Goal: Task Accomplishment & Management: Complete application form

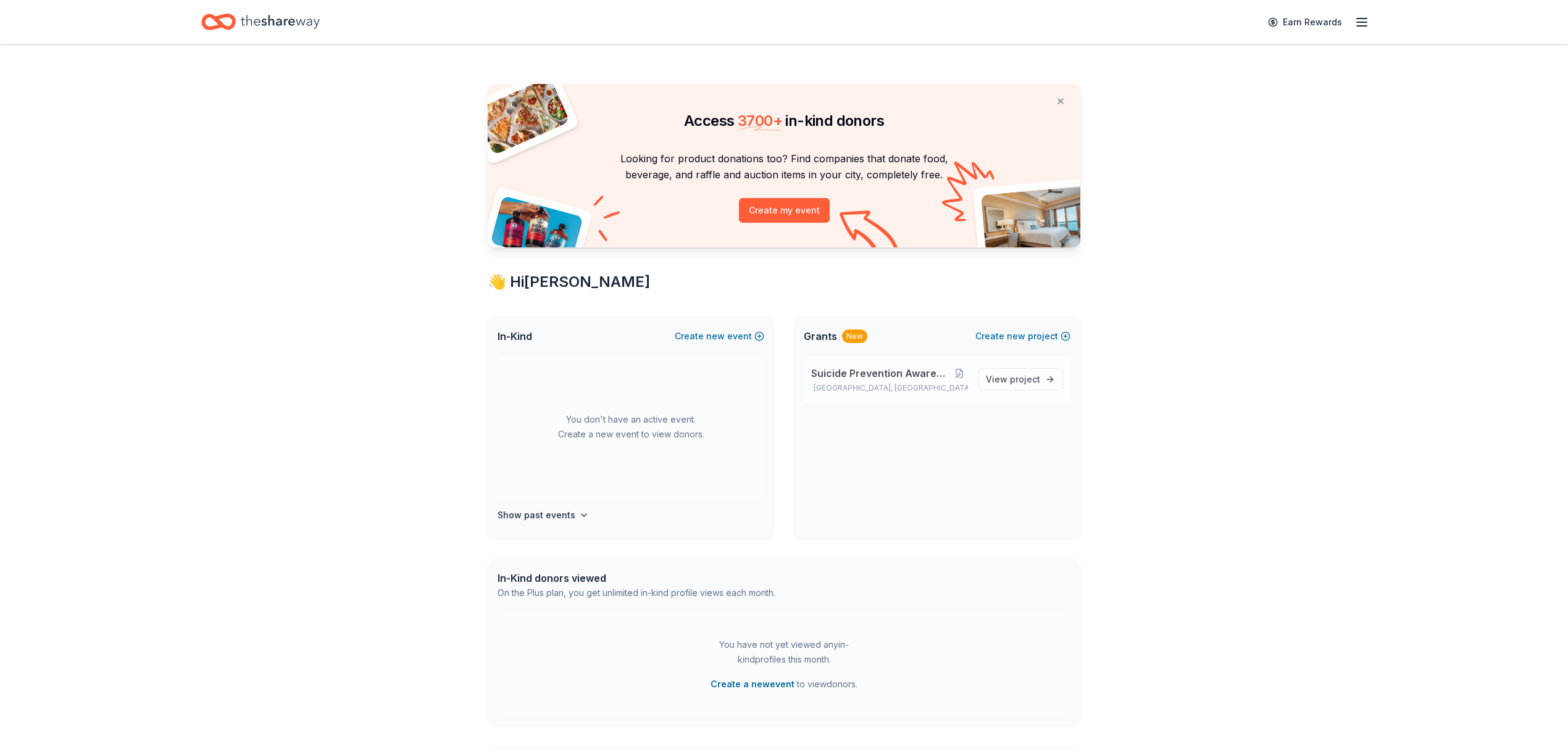
click at [902, 369] on span "Suicide Prevention Awareness Fundraiser" at bounding box center [881, 373] width 140 height 15
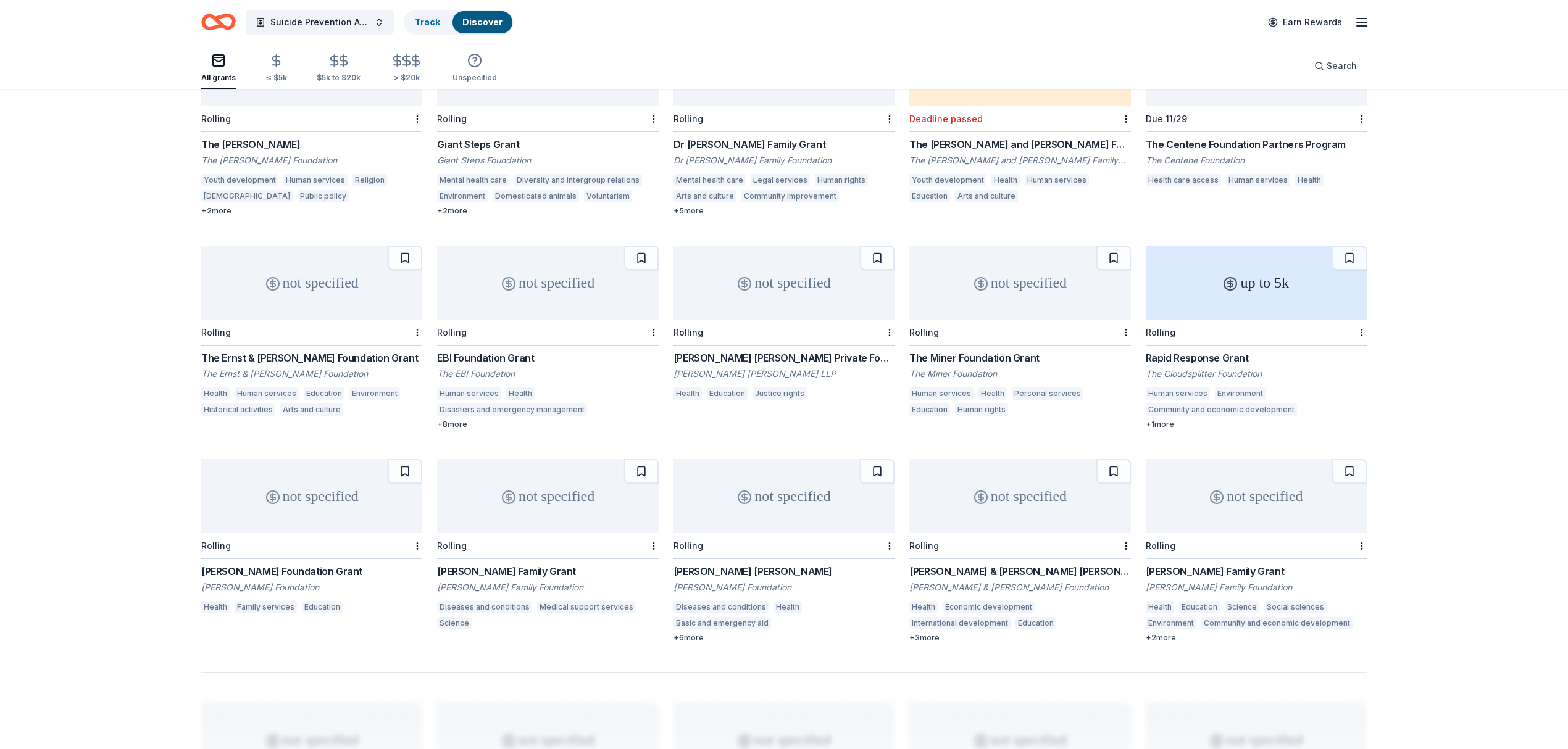
scroll to position [740, 0]
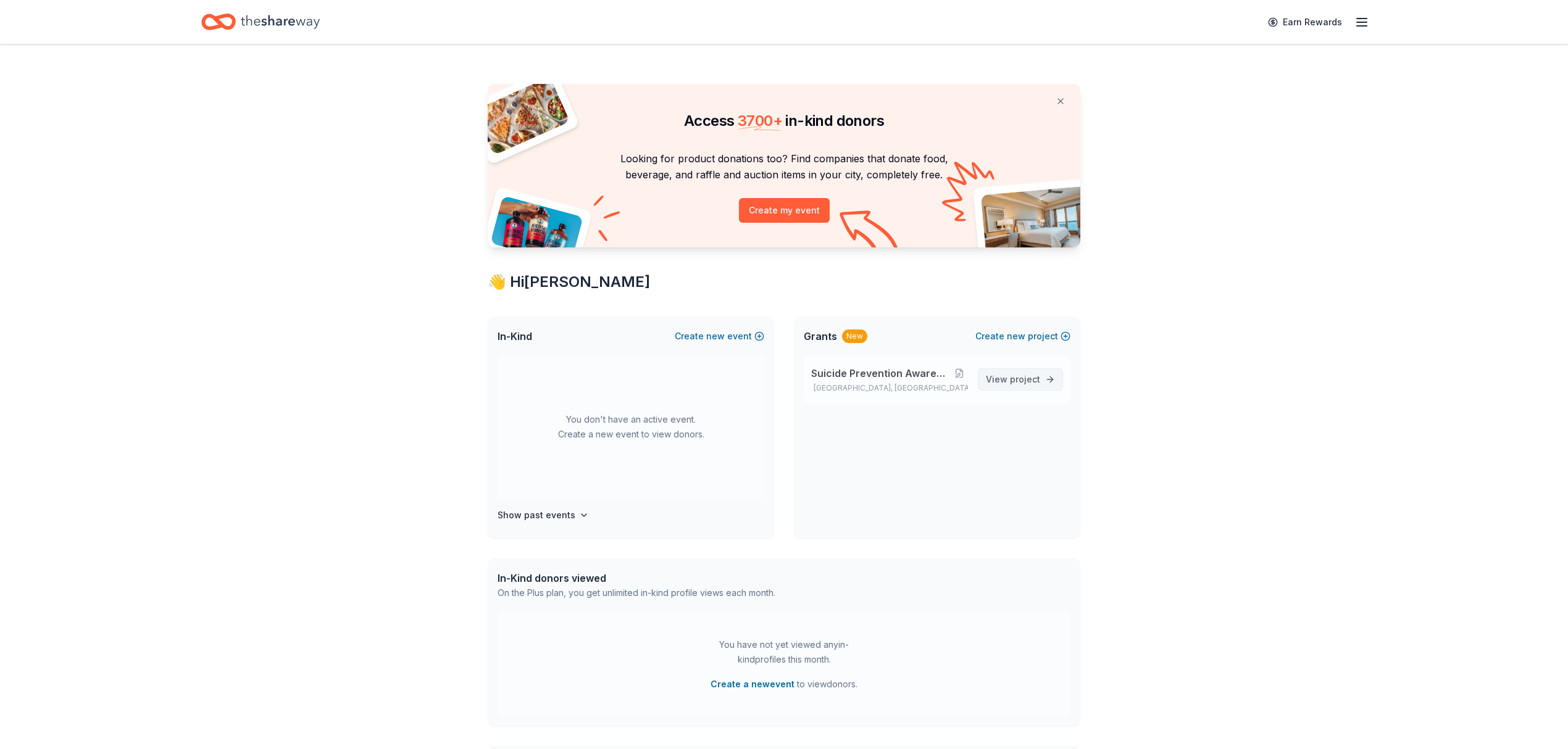
click at [1047, 377] on link "View project" at bounding box center [1020, 380] width 85 height 22
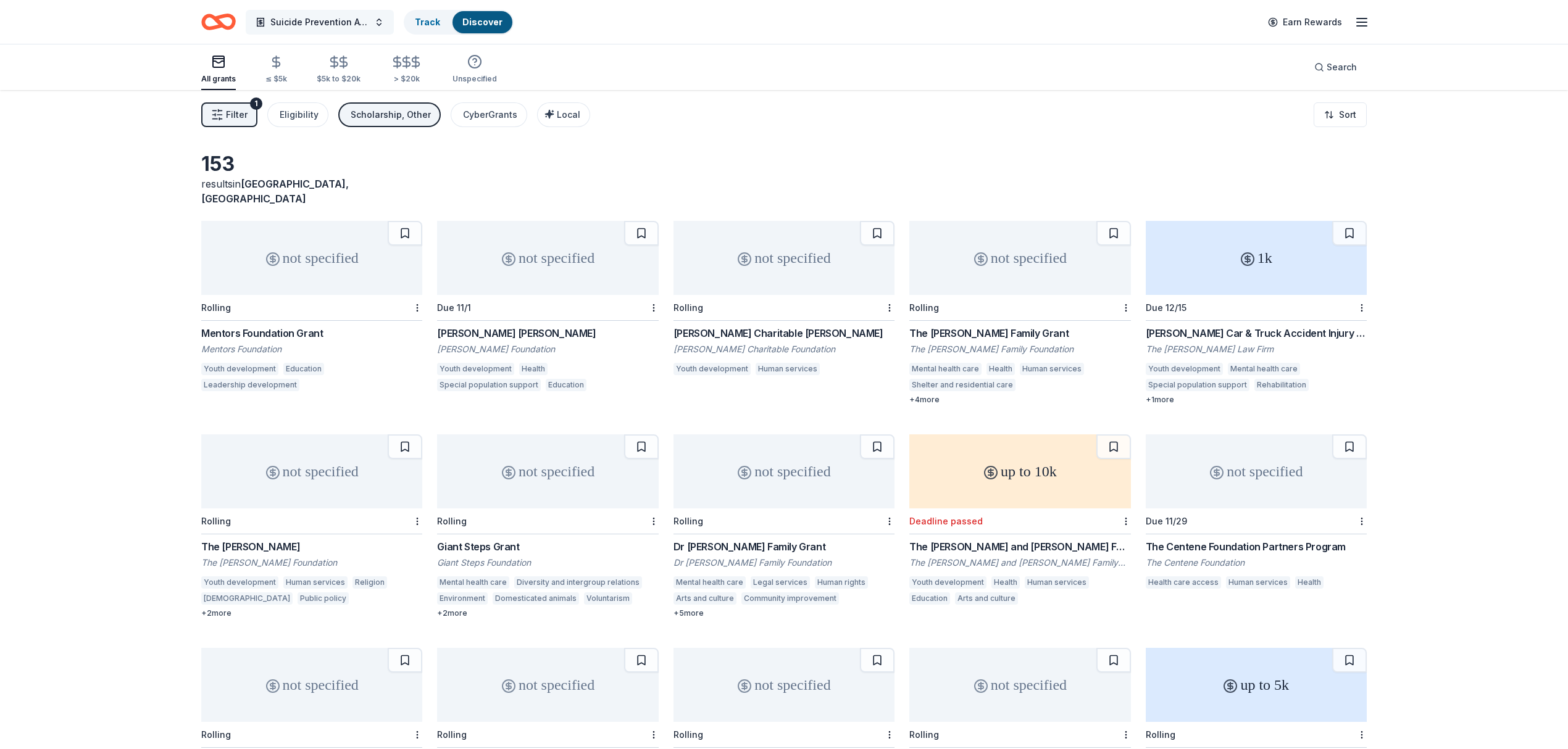
click at [381, 25] on button "Suicide Prevention Awareness Fundraiser" at bounding box center [319, 23] width 148 height 25
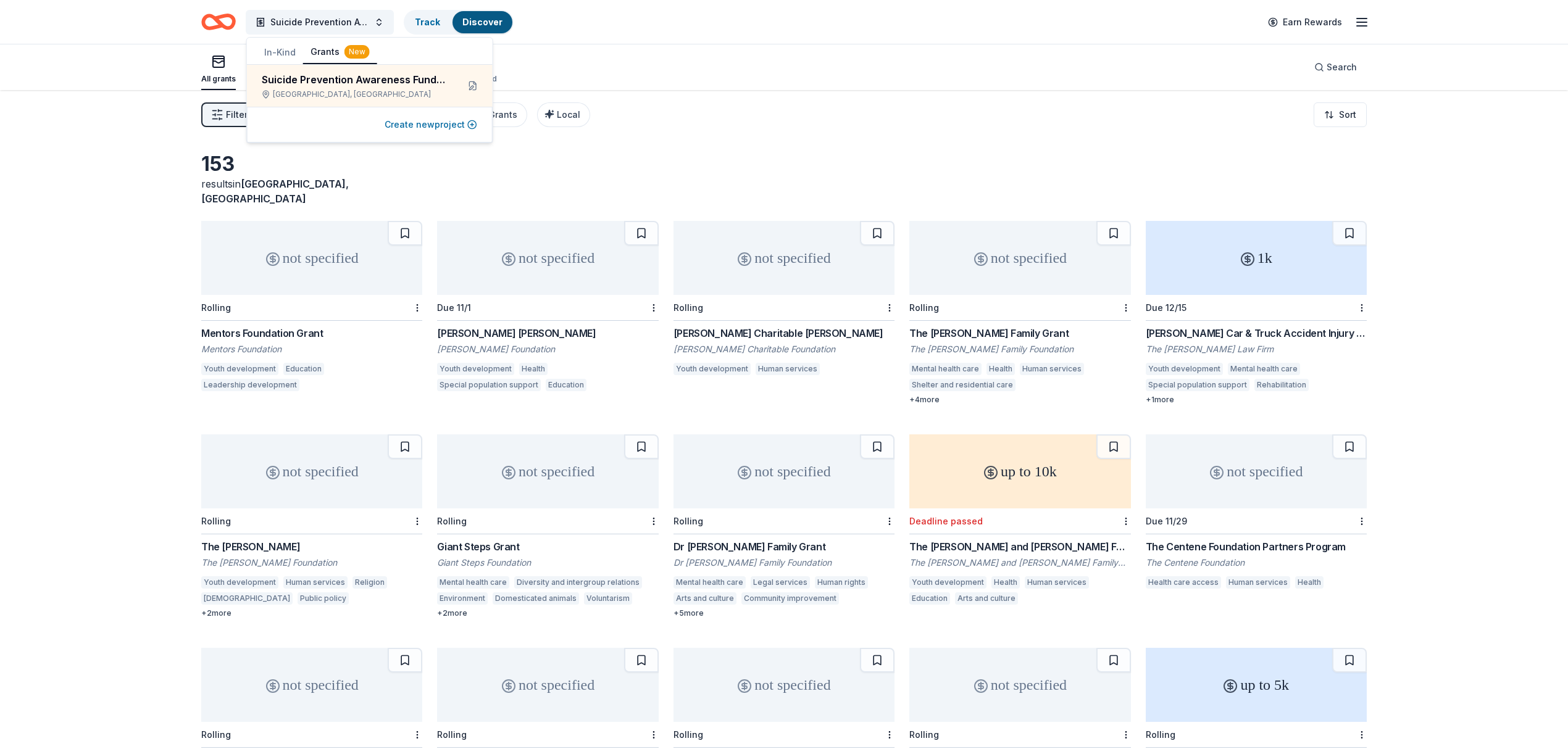
click at [460, 123] on button "Create new project" at bounding box center [431, 125] width 93 height 15
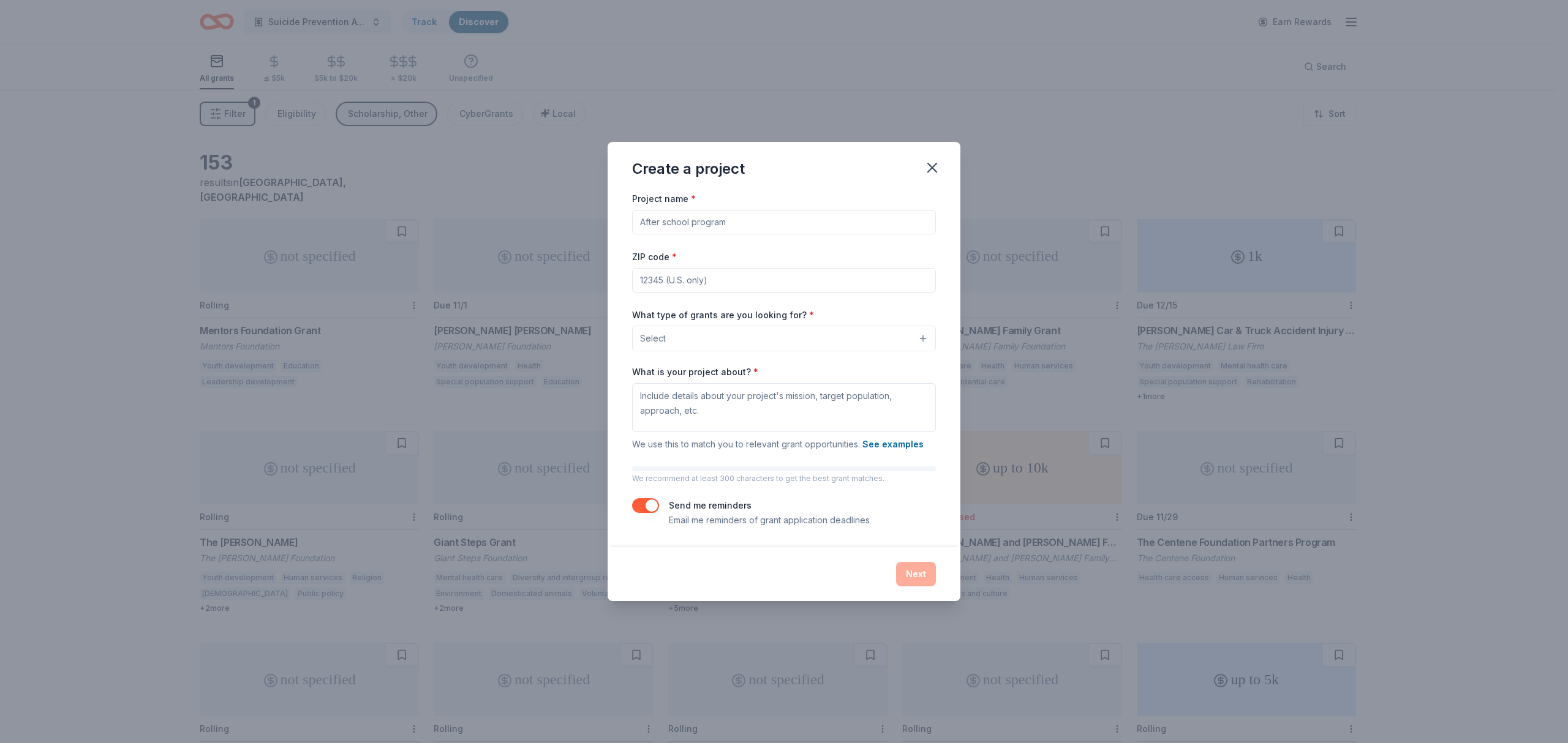
click at [682, 220] on input "Project name *" at bounding box center [784, 222] width 304 height 25
type input "3rd Annual Suicide Prevention Fundraiser"
click at [648, 280] on input "ZIP code *" at bounding box center [784, 280] width 304 height 25
type input "43112"
click at [718, 338] on button "Select" at bounding box center [784, 339] width 304 height 26
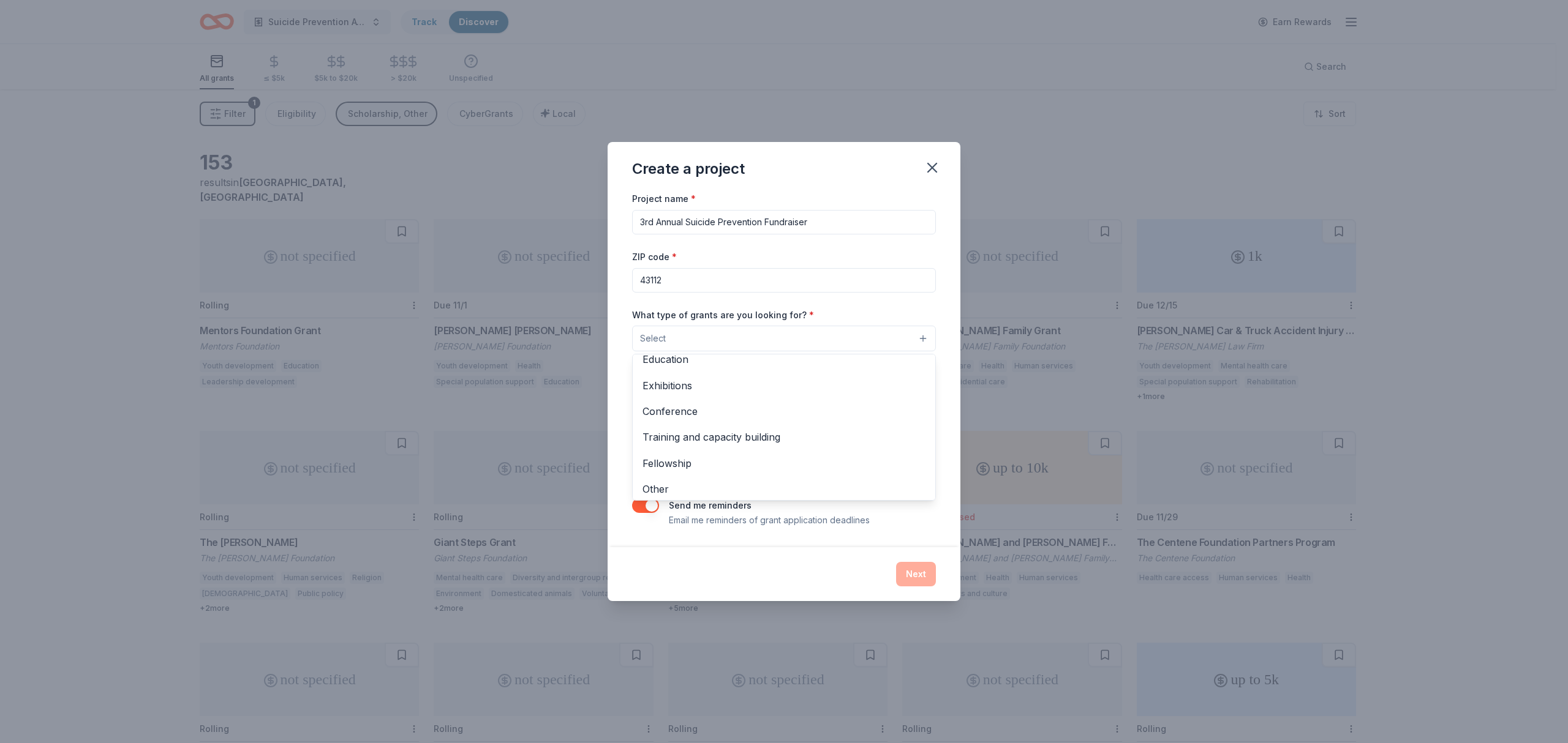
scroll to position [145, 0]
click at [717, 485] on span "Other" at bounding box center [783, 485] width 283 height 16
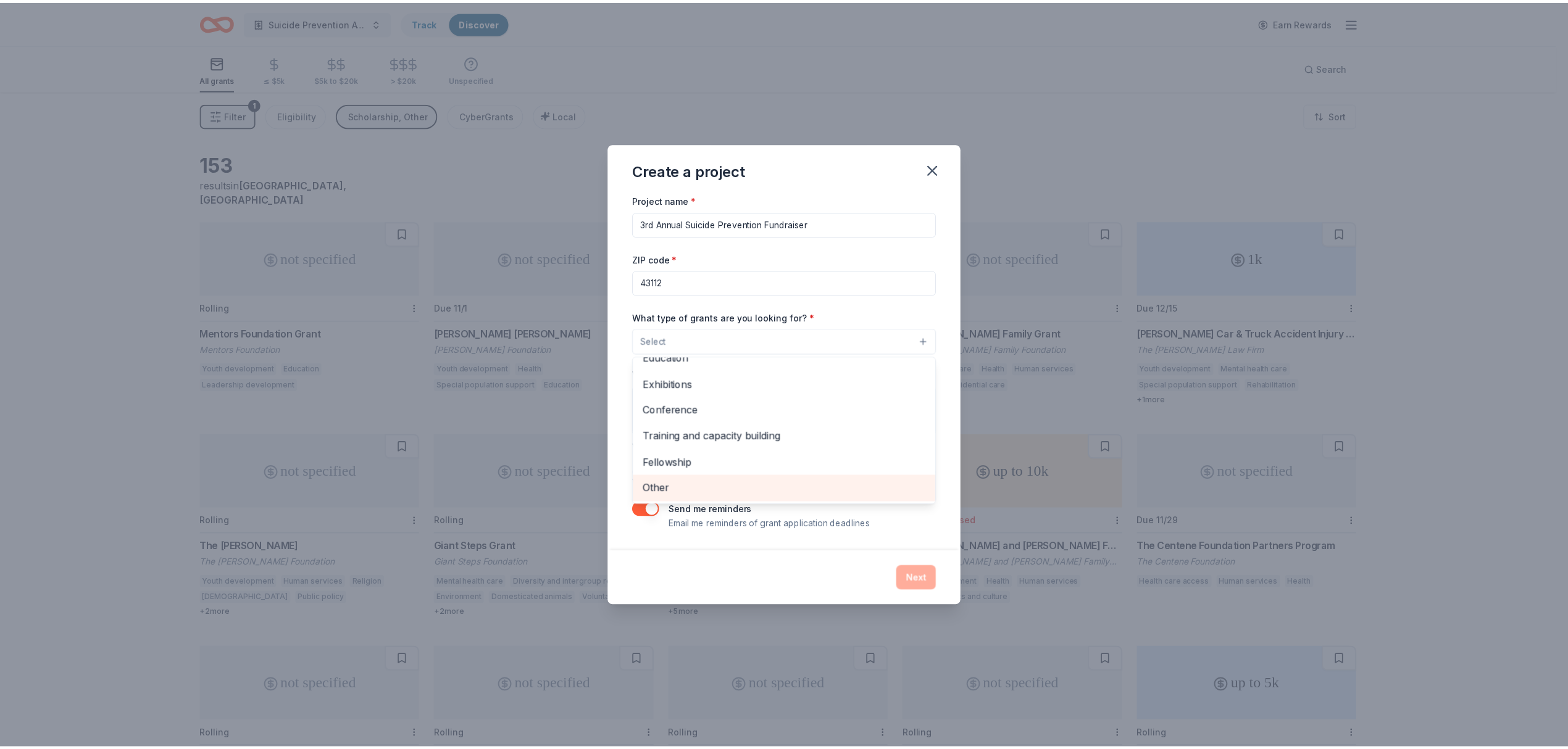
scroll to position [119, 0]
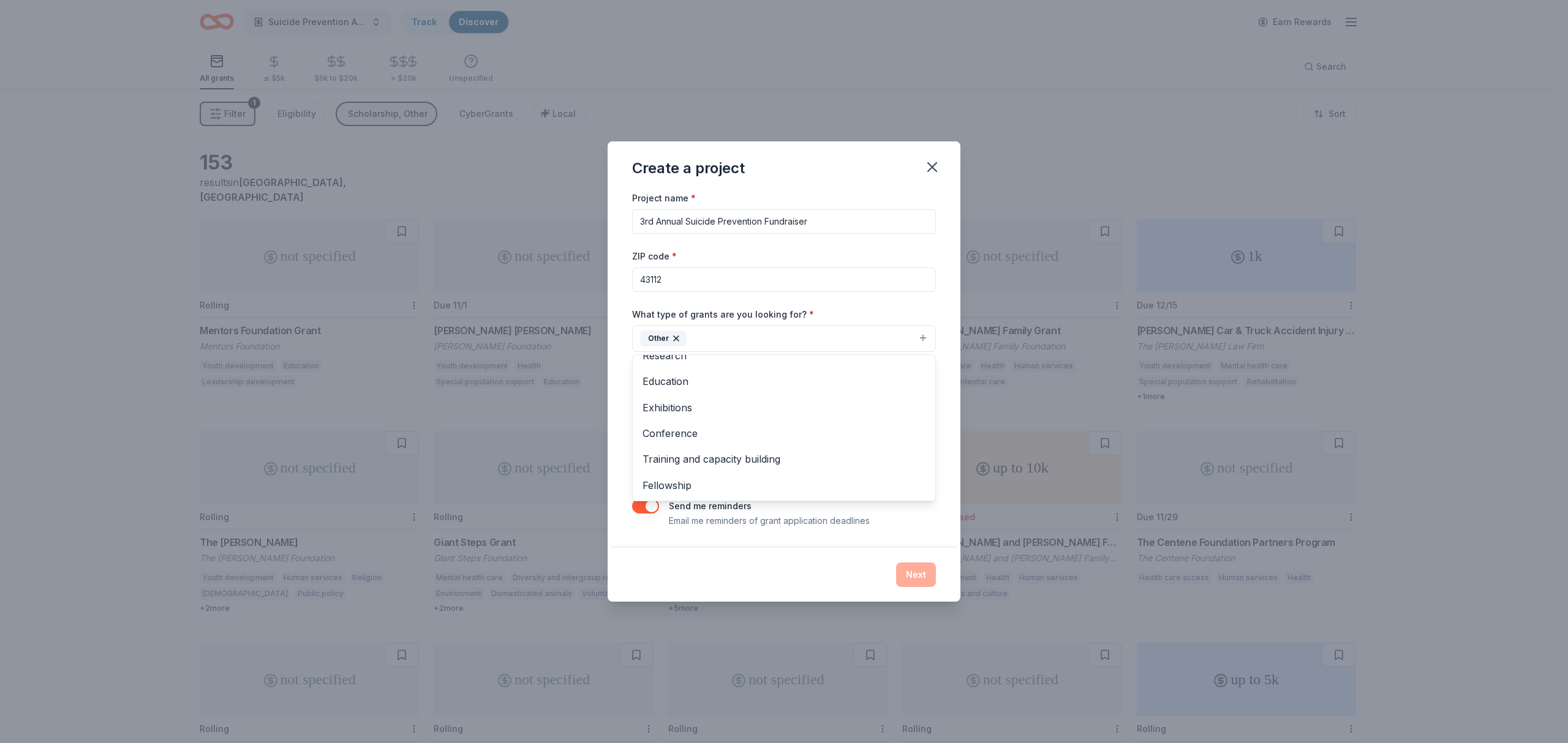
click at [690, 554] on div "Create a project Project name * 3rd Annual Suicide Prevention Fundraiser ZIP co…" at bounding box center [784, 372] width 353 height 460
click at [931, 163] on icon "button" at bounding box center [932, 167] width 17 height 17
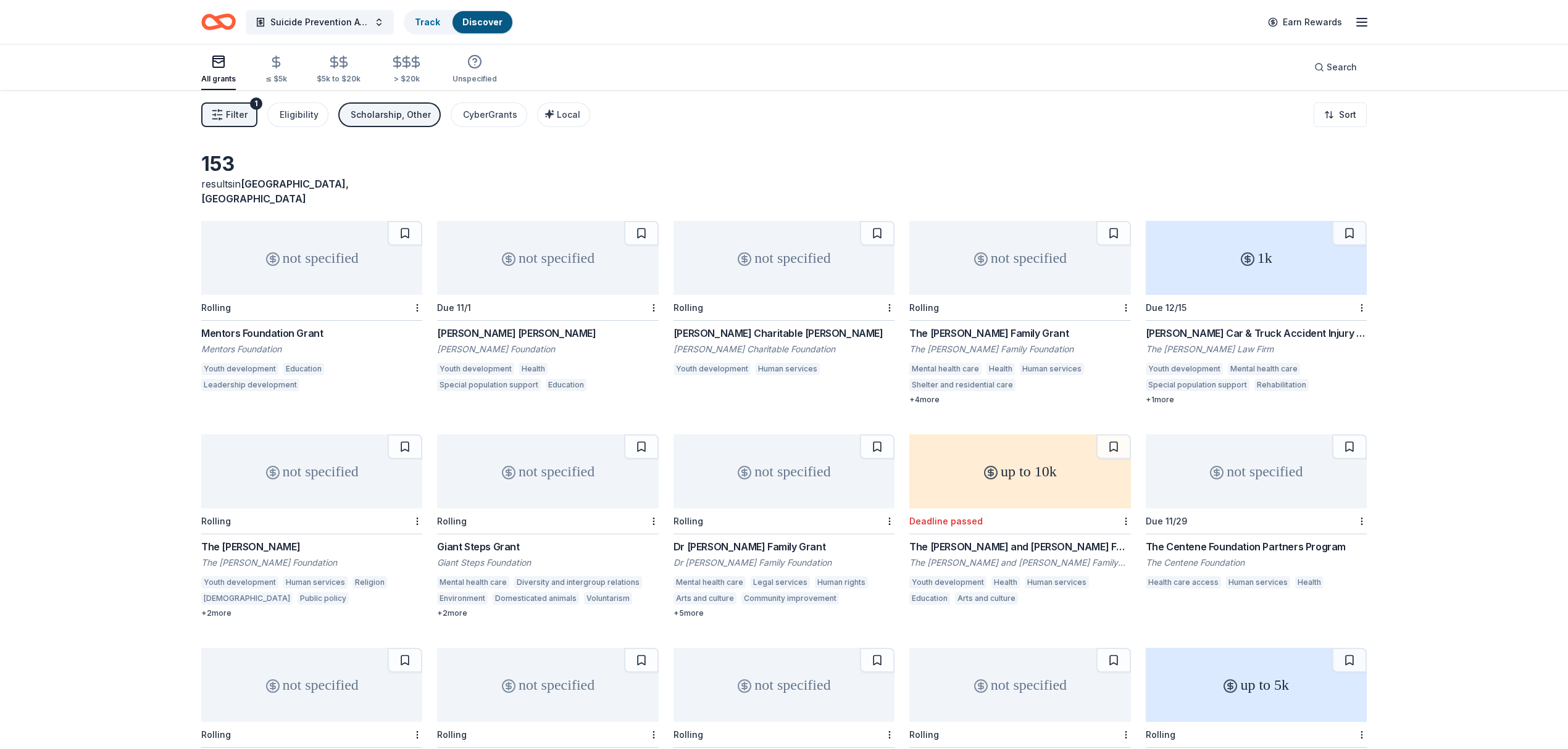
click at [220, 20] on icon "Home" at bounding box center [218, 22] width 34 height 29
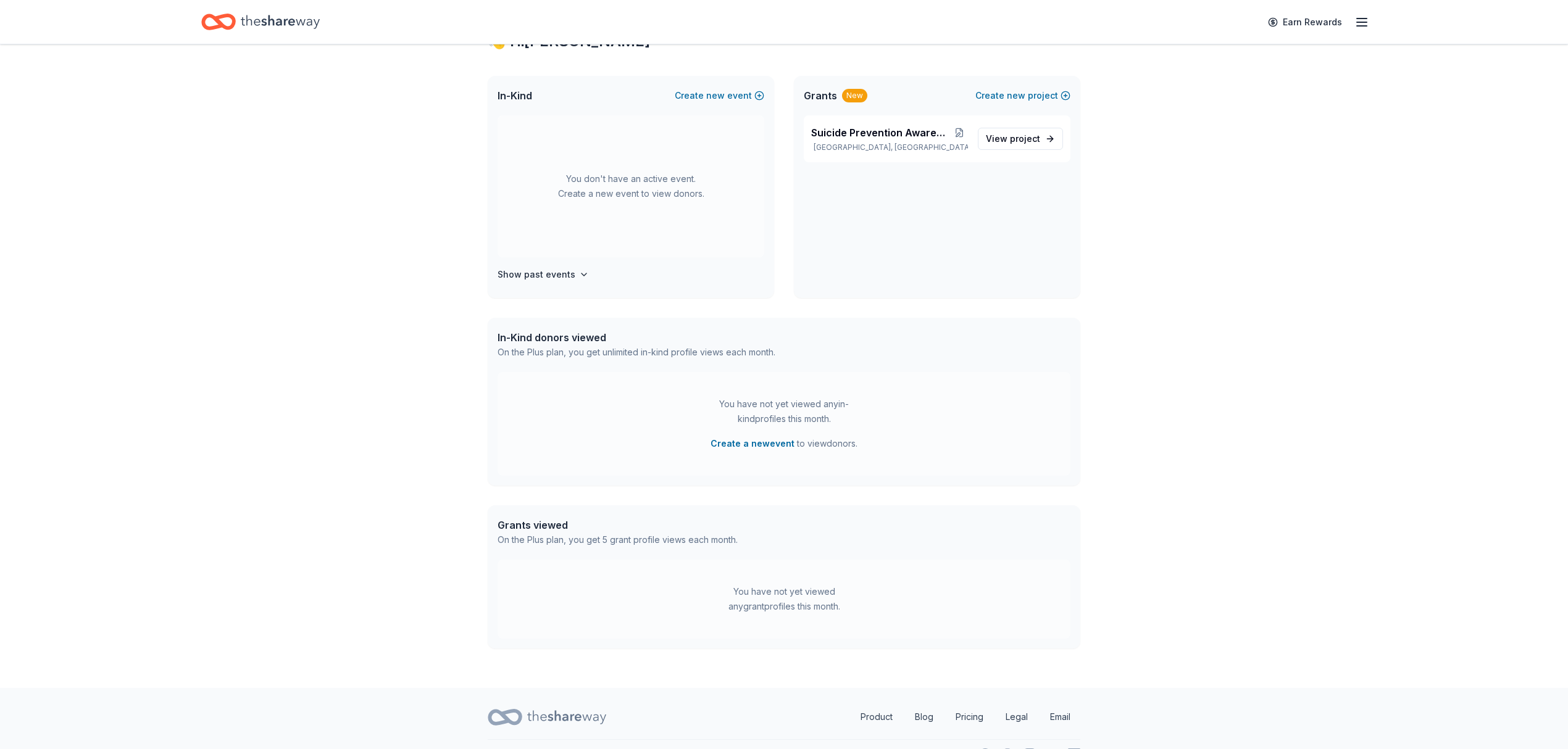
scroll to position [247, 0]
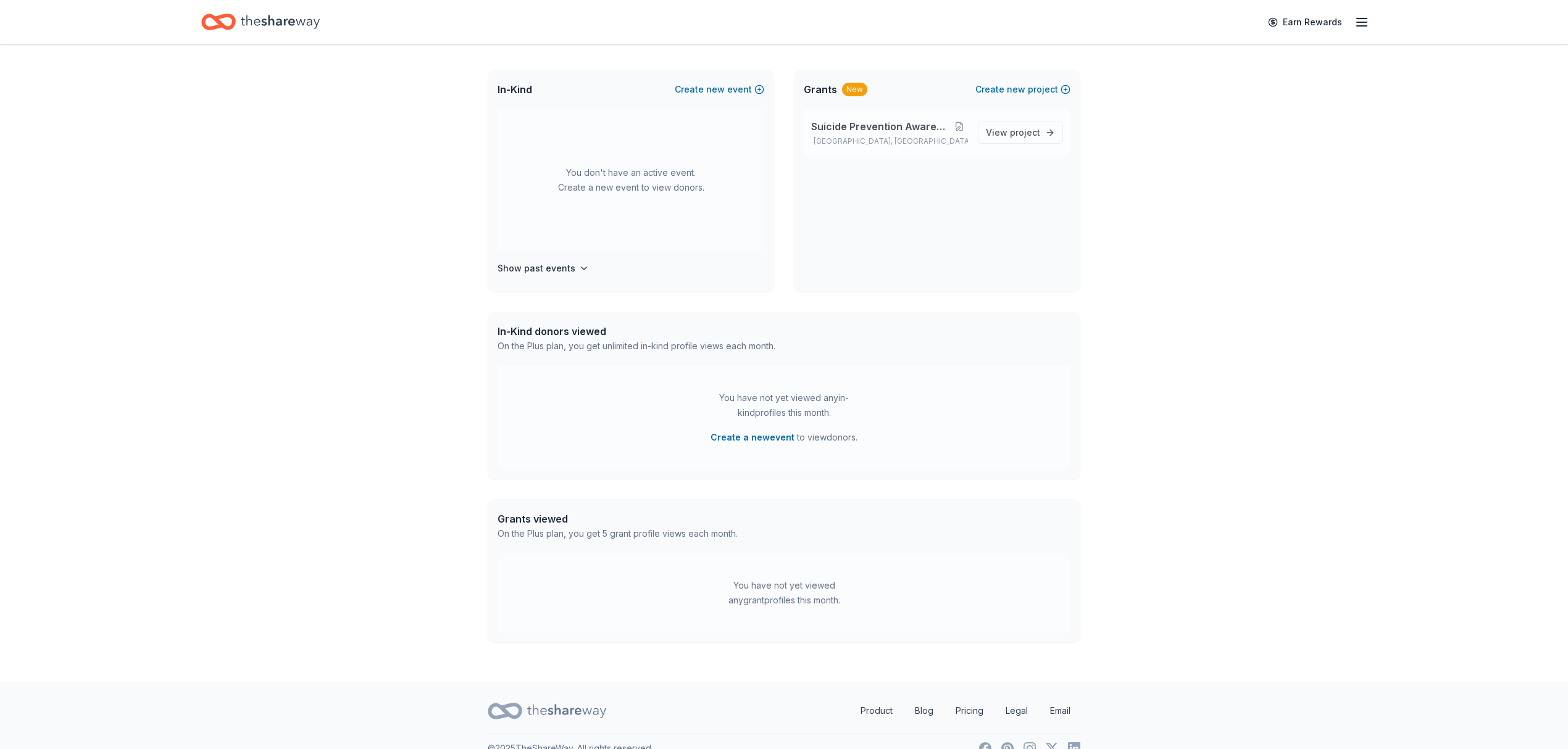
click at [865, 126] on span "Suicide Prevention Awareness Fundraiser" at bounding box center [881, 126] width 140 height 15
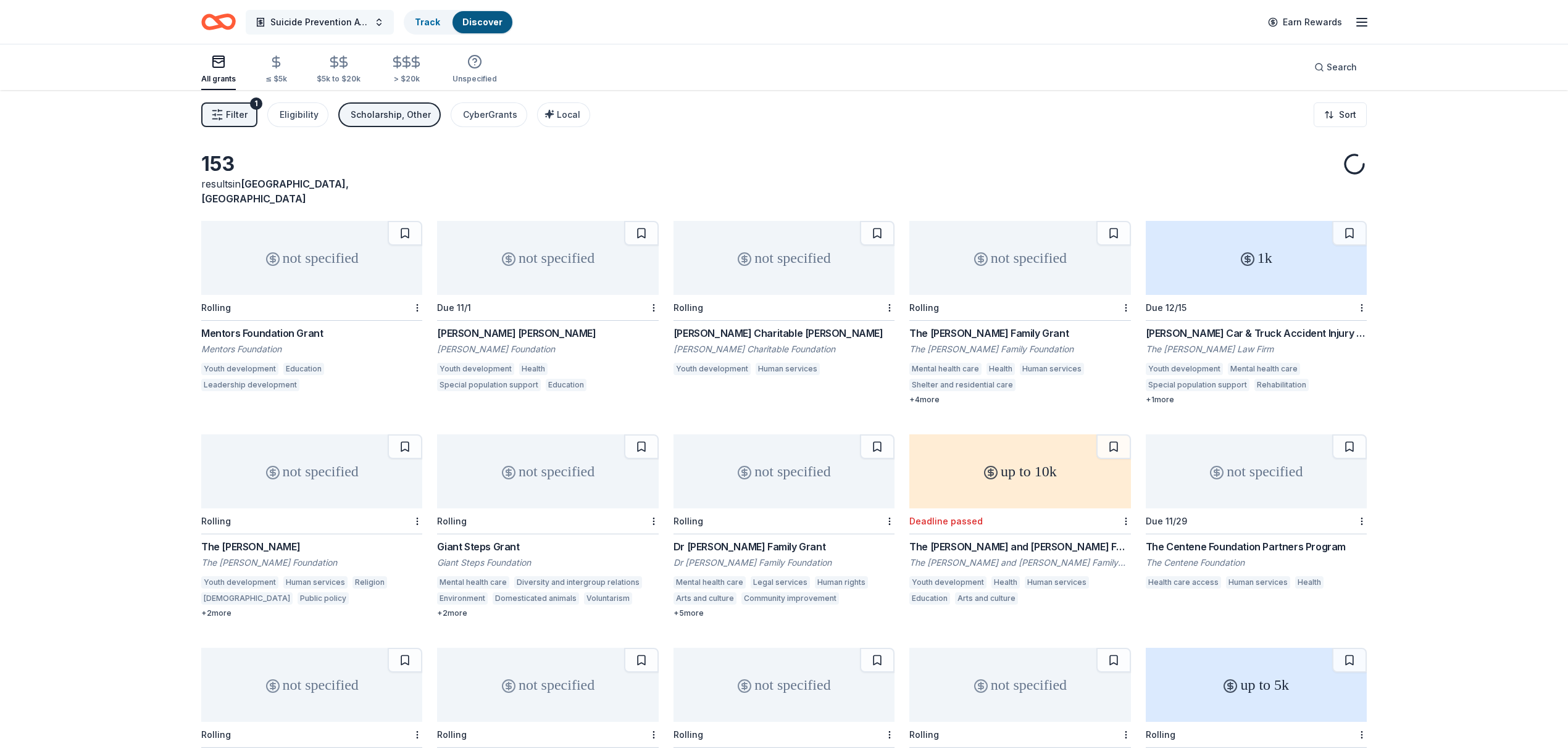
click at [337, 26] on span "Suicide Prevention Awareness Fundraiser" at bounding box center [320, 22] width 99 height 15
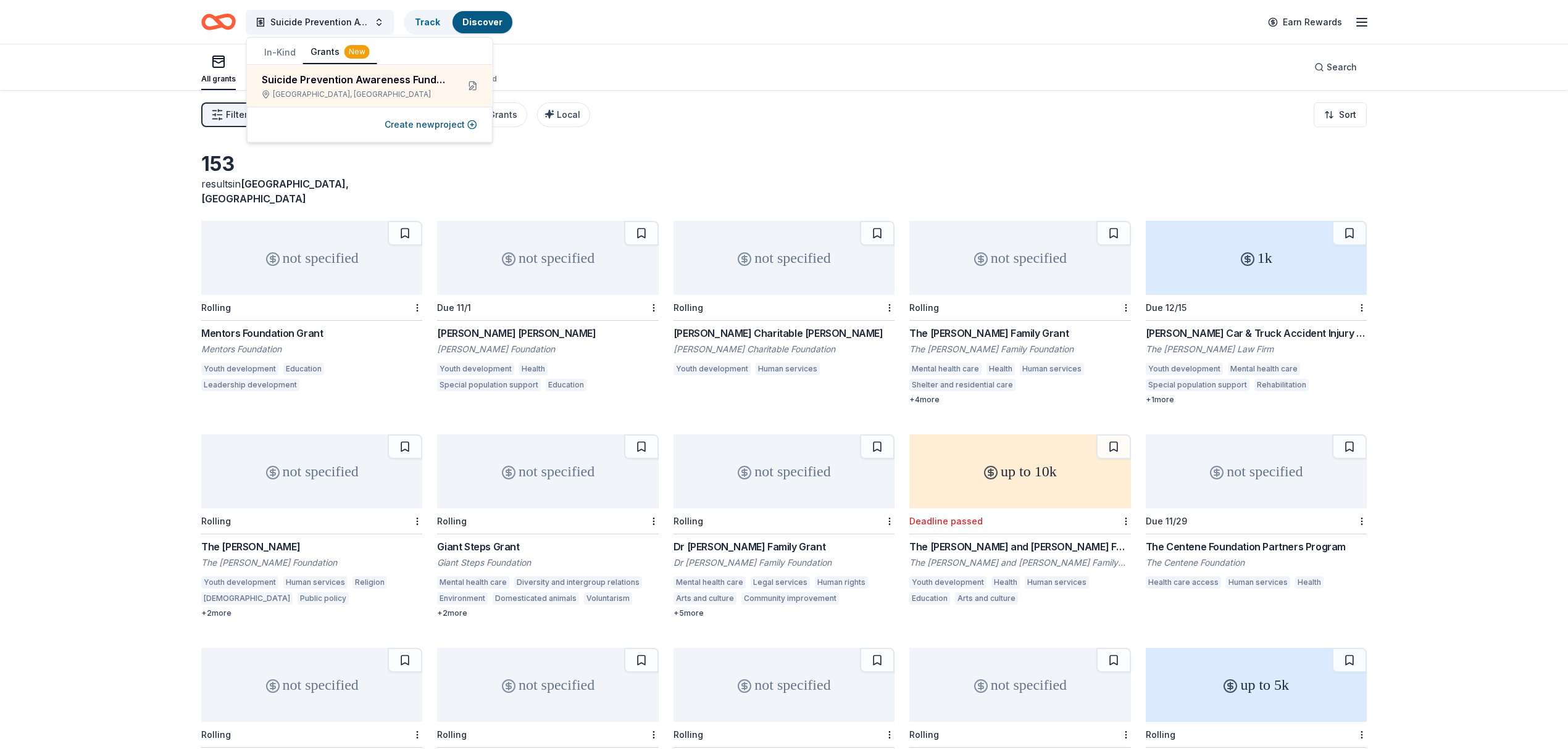
click at [269, 48] on button "In-Kind" at bounding box center [280, 52] width 47 height 22
click at [472, 82] on button at bounding box center [472, 85] width 20 height 20
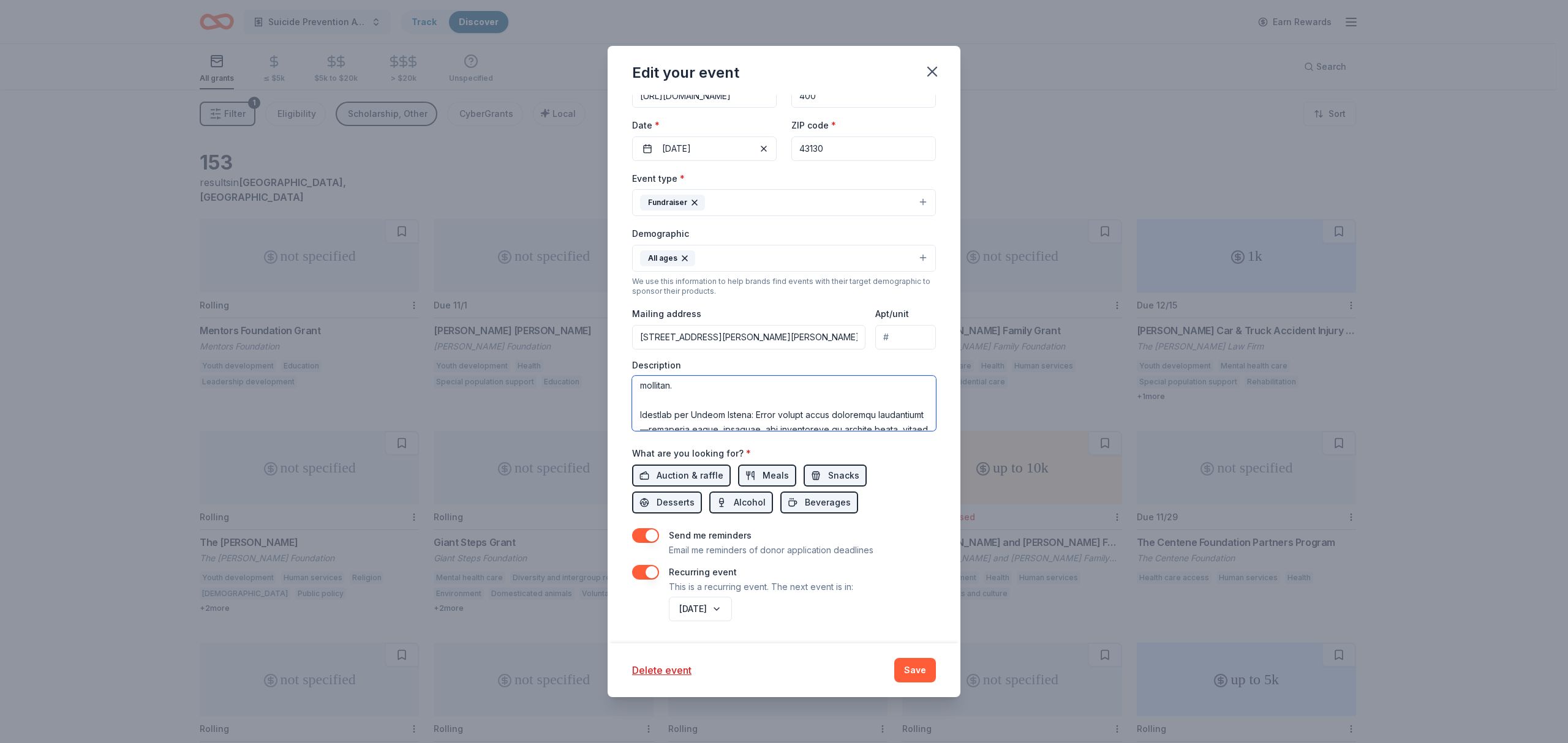
scroll to position [1117, 0]
drag, startPoint x: 641, startPoint y: 406, endPoint x: 844, endPoint y: 468, distance: 212.3
click at [844, 468] on div "Event name * 2nd Annual Suicide Prevention Fundraiser 40 /100 Event website htt…" at bounding box center [784, 317] width 304 height 612
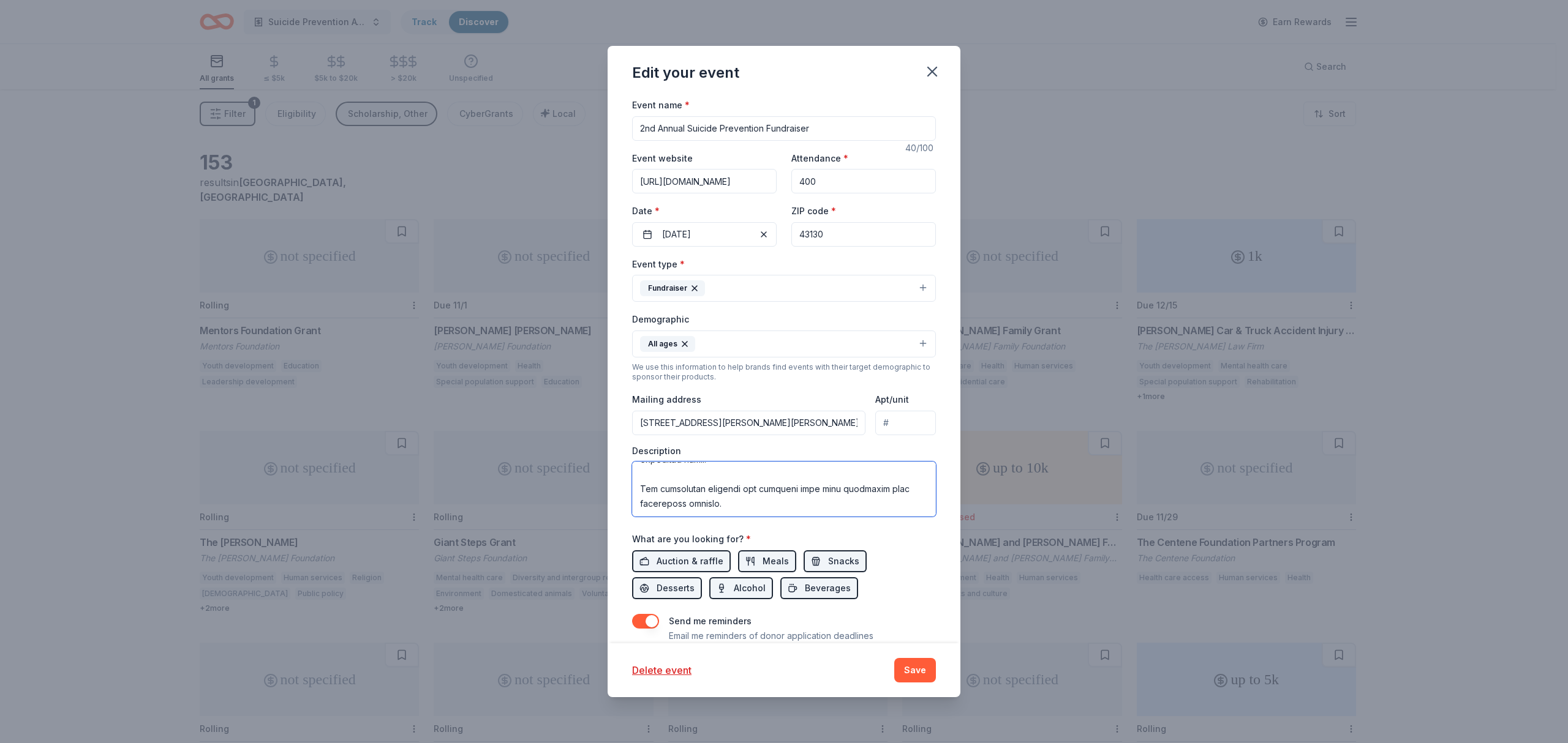
scroll to position [0, 0]
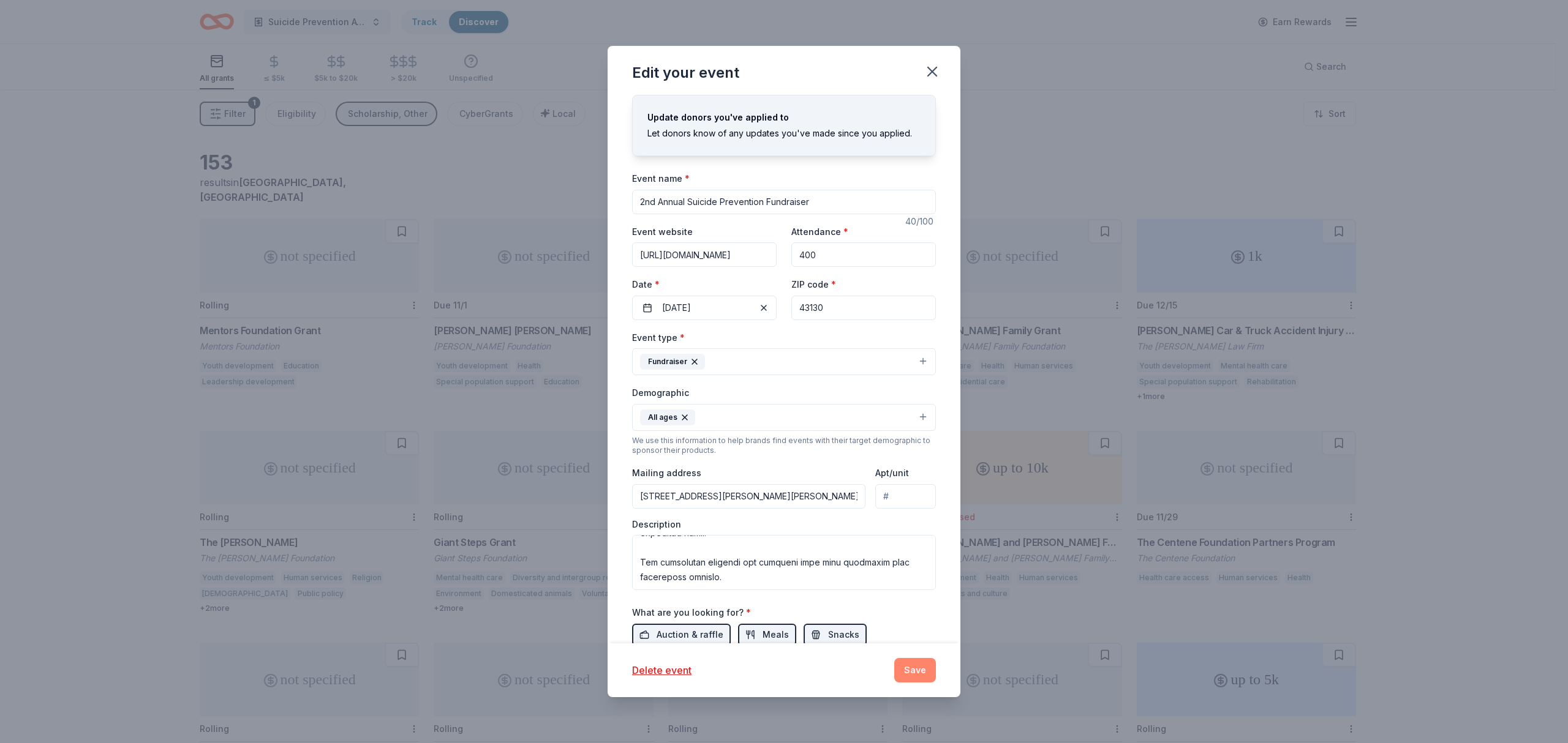
click at [910, 671] on button "Save" at bounding box center [915, 670] width 42 height 25
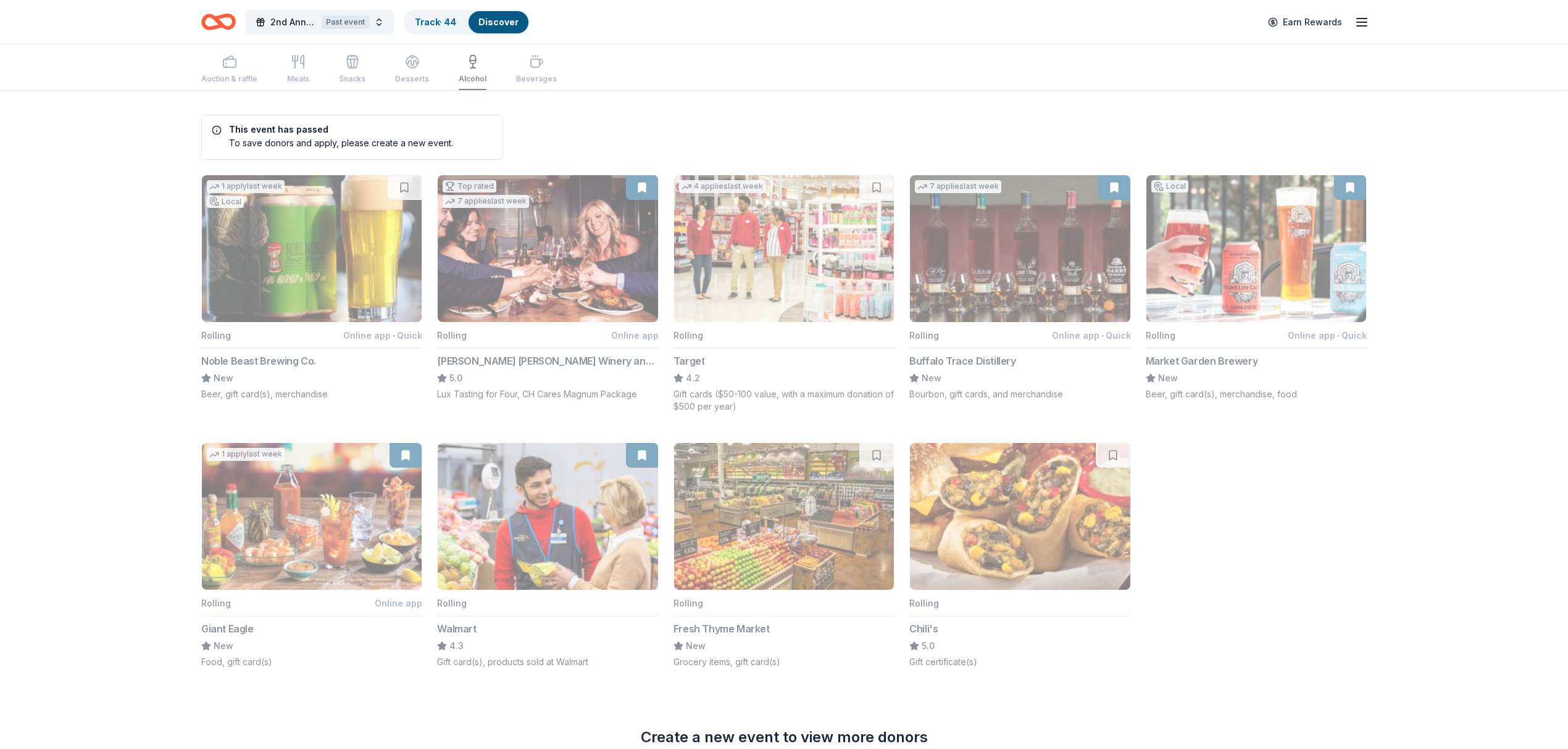
click at [216, 18] on icon "Home" at bounding box center [225, 21] width 19 height 12
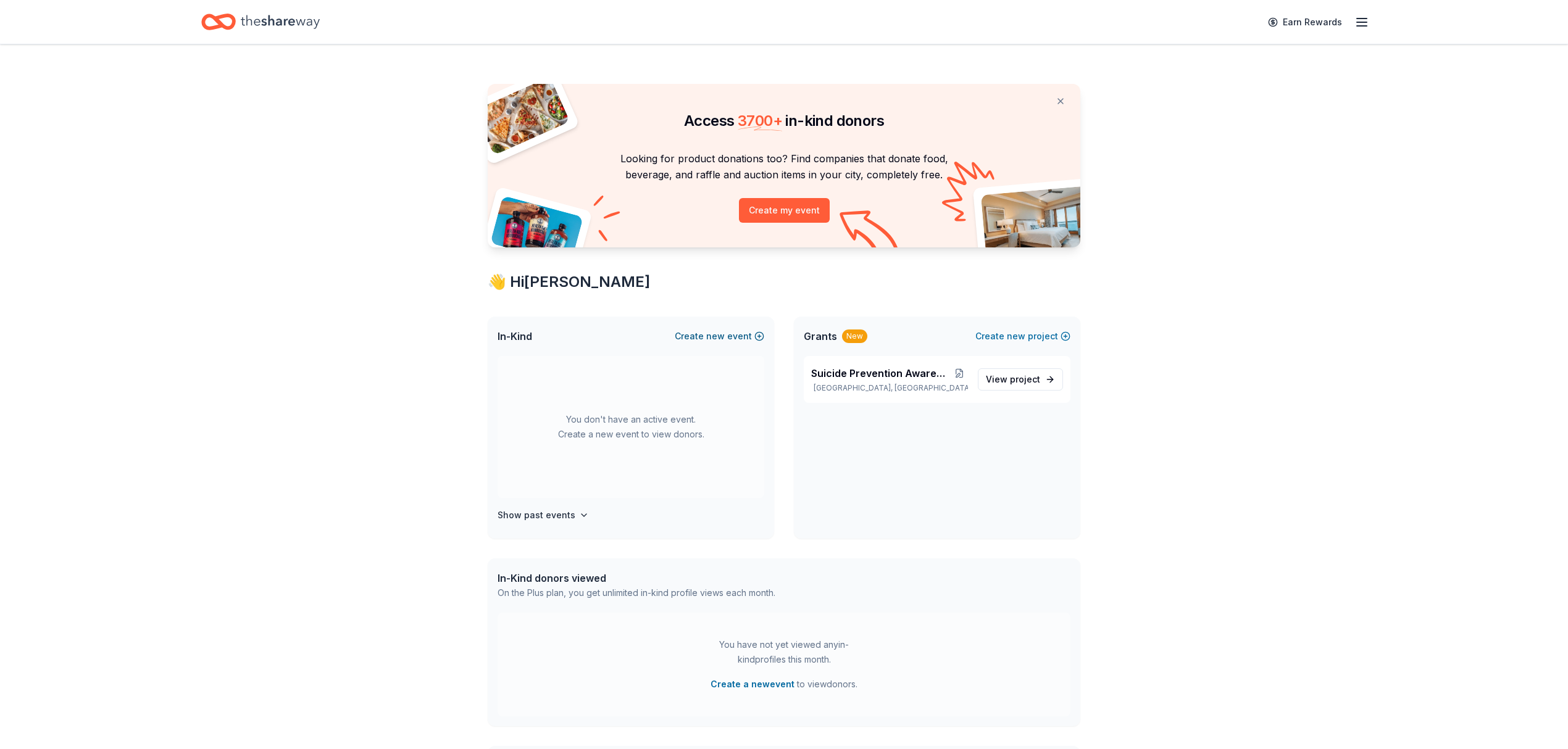
click at [706, 329] on button "Create new event" at bounding box center [719, 336] width 90 height 15
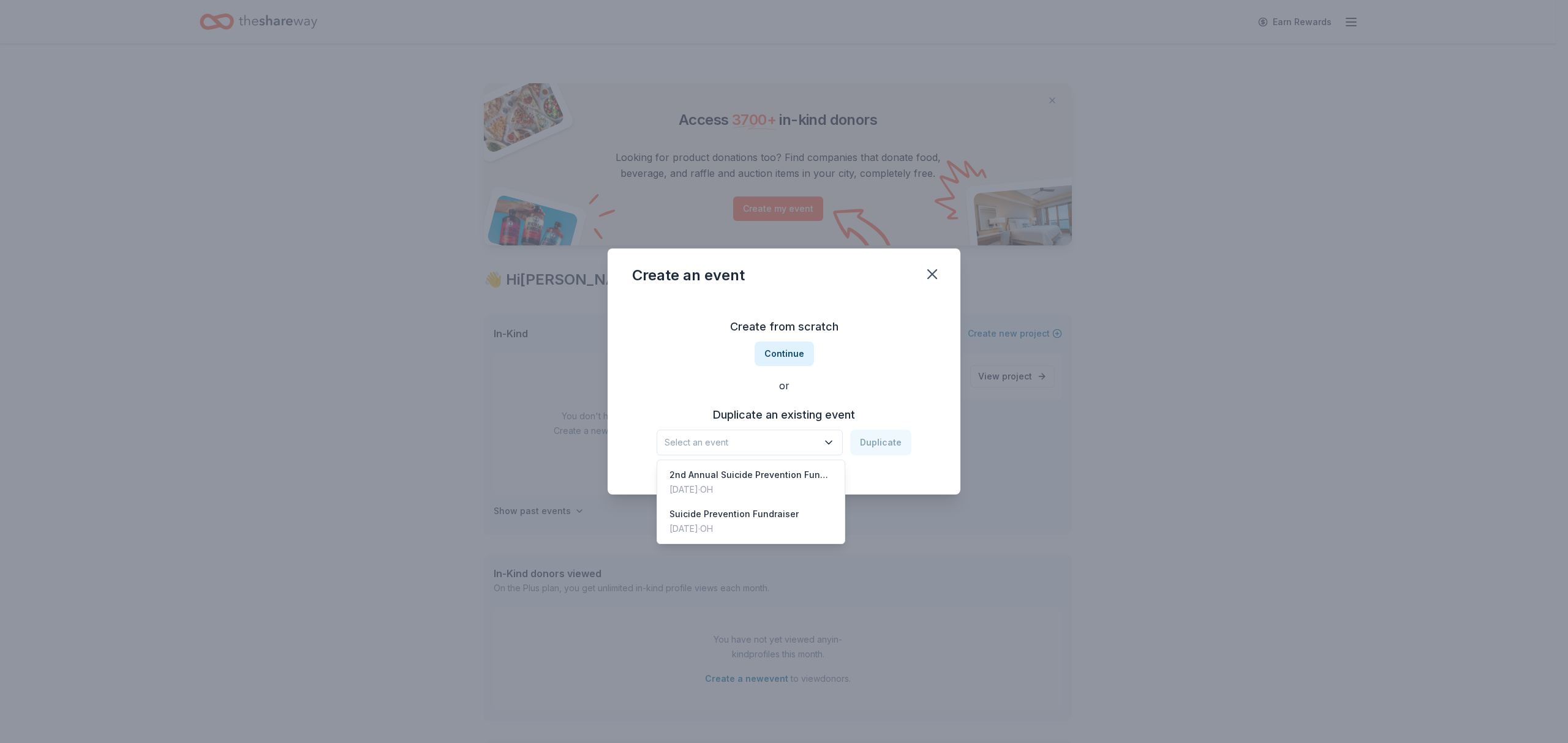
click at [773, 439] on span "Select an event" at bounding box center [741, 442] width 153 height 14
click at [930, 459] on div "Create from scratch Continue or Duplicate an existing event Select an event Dup…" at bounding box center [784, 387] width 304 height 178
click at [834, 447] on icon "button" at bounding box center [828, 442] width 12 height 12
click at [780, 486] on div "Sep 14, 2025 · OH" at bounding box center [751, 489] width 163 height 14
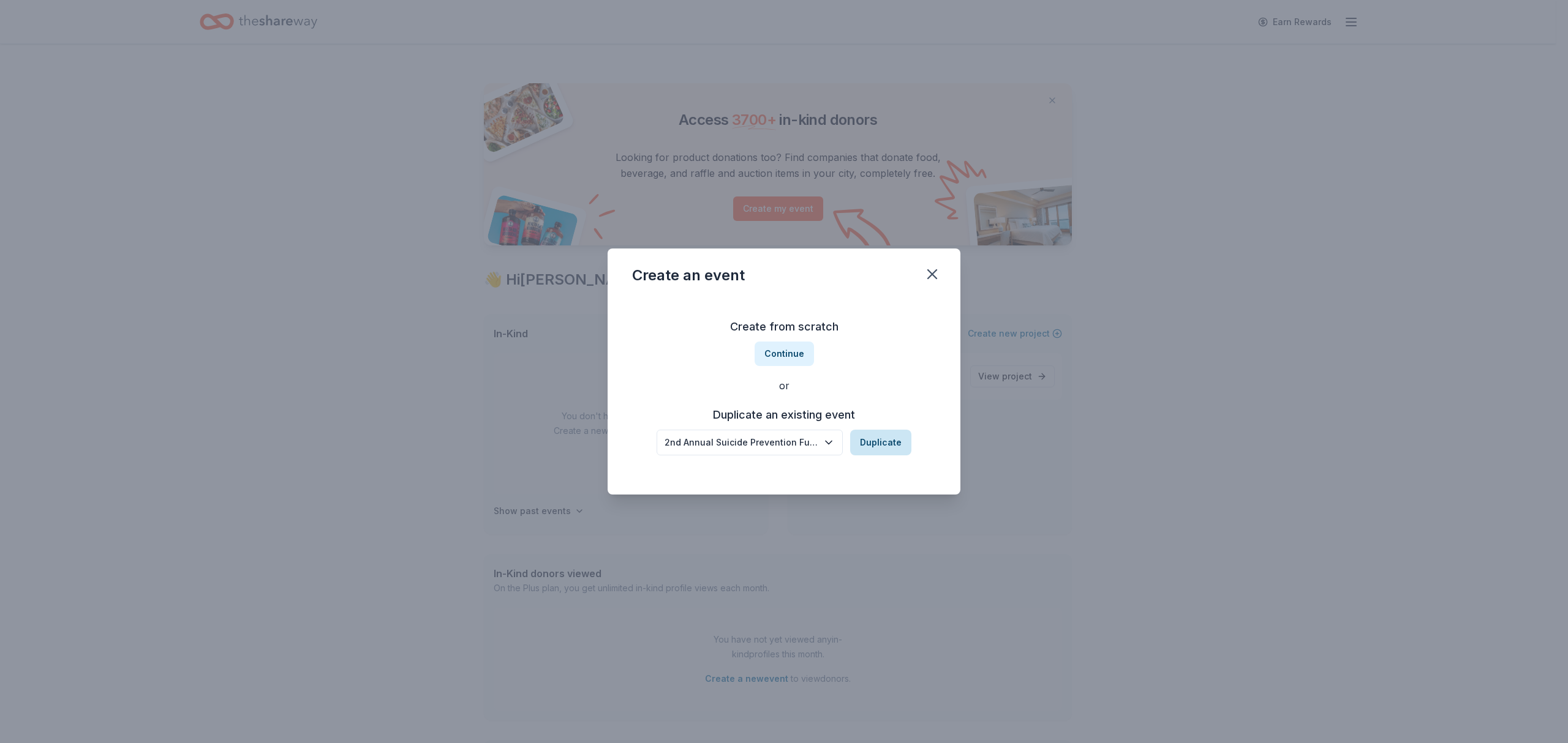
click at [885, 439] on button "Duplicate" at bounding box center [880, 443] width 61 height 26
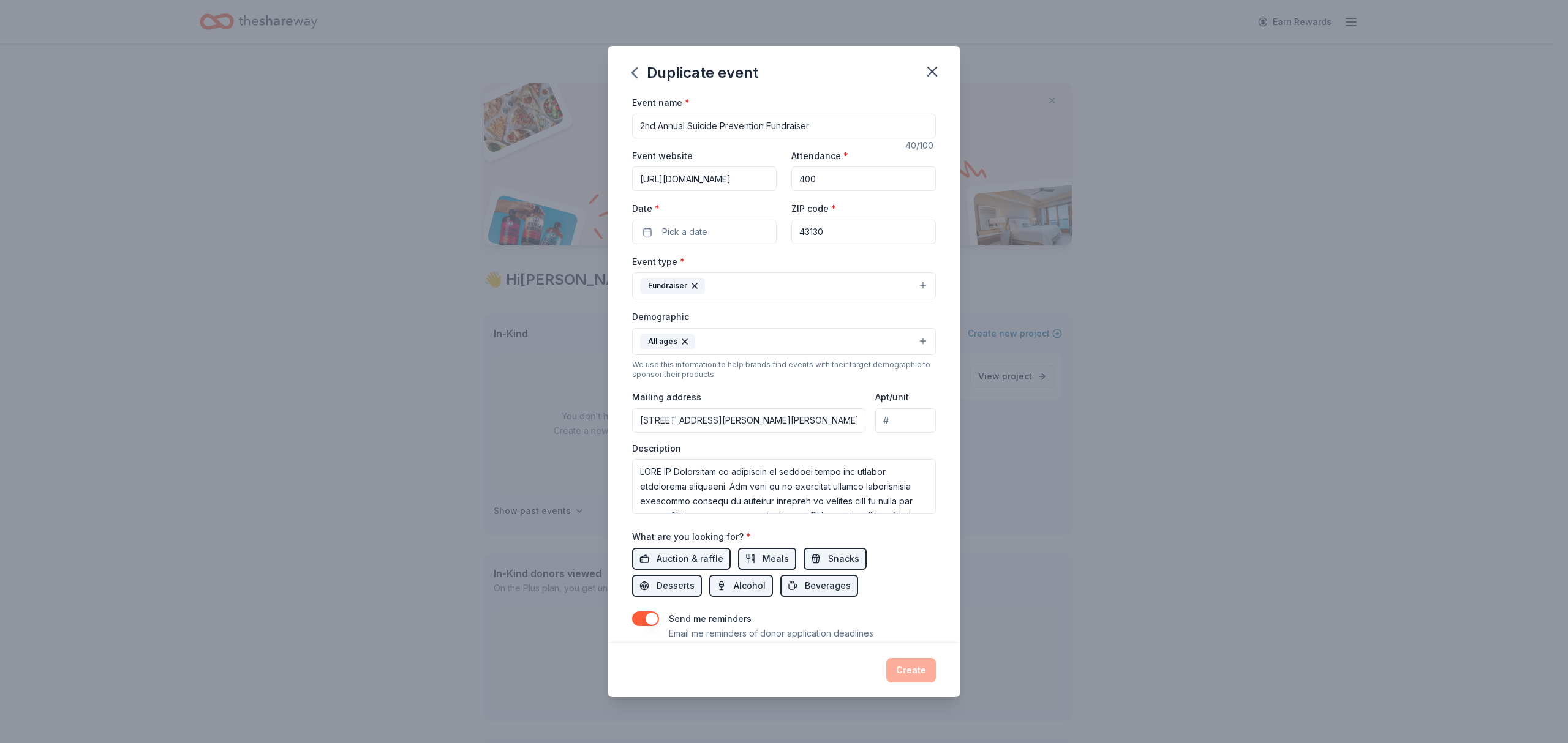
drag, startPoint x: 655, startPoint y: 120, endPoint x: 633, endPoint y: 118, distance: 22.1
click at [633, 118] on input "2nd Annual Suicide Prevention Fundraiser" at bounding box center [784, 126] width 304 height 25
type input "3rd Annual Suicide Prevention Fundraiser"
click at [684, 230] on span "Pick a date" at bounding box center [684, 232] width 46 height 14
click at [715, 267] on div "September 2025" at bounding box center [701, 265] width 27 height 14
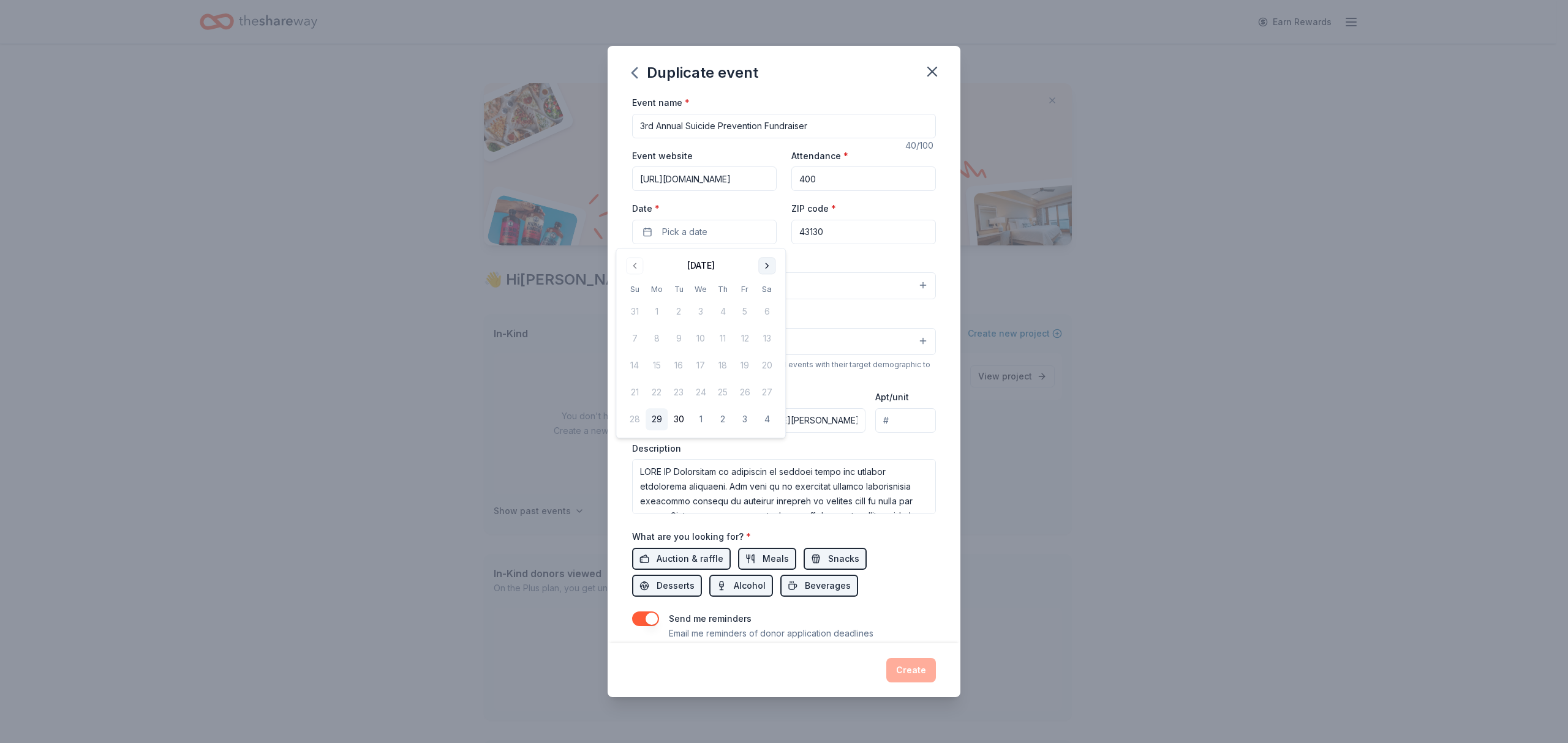
click at [760, 260] on button "Go to next month" at bounding box center [767, 266] width 17 height 17
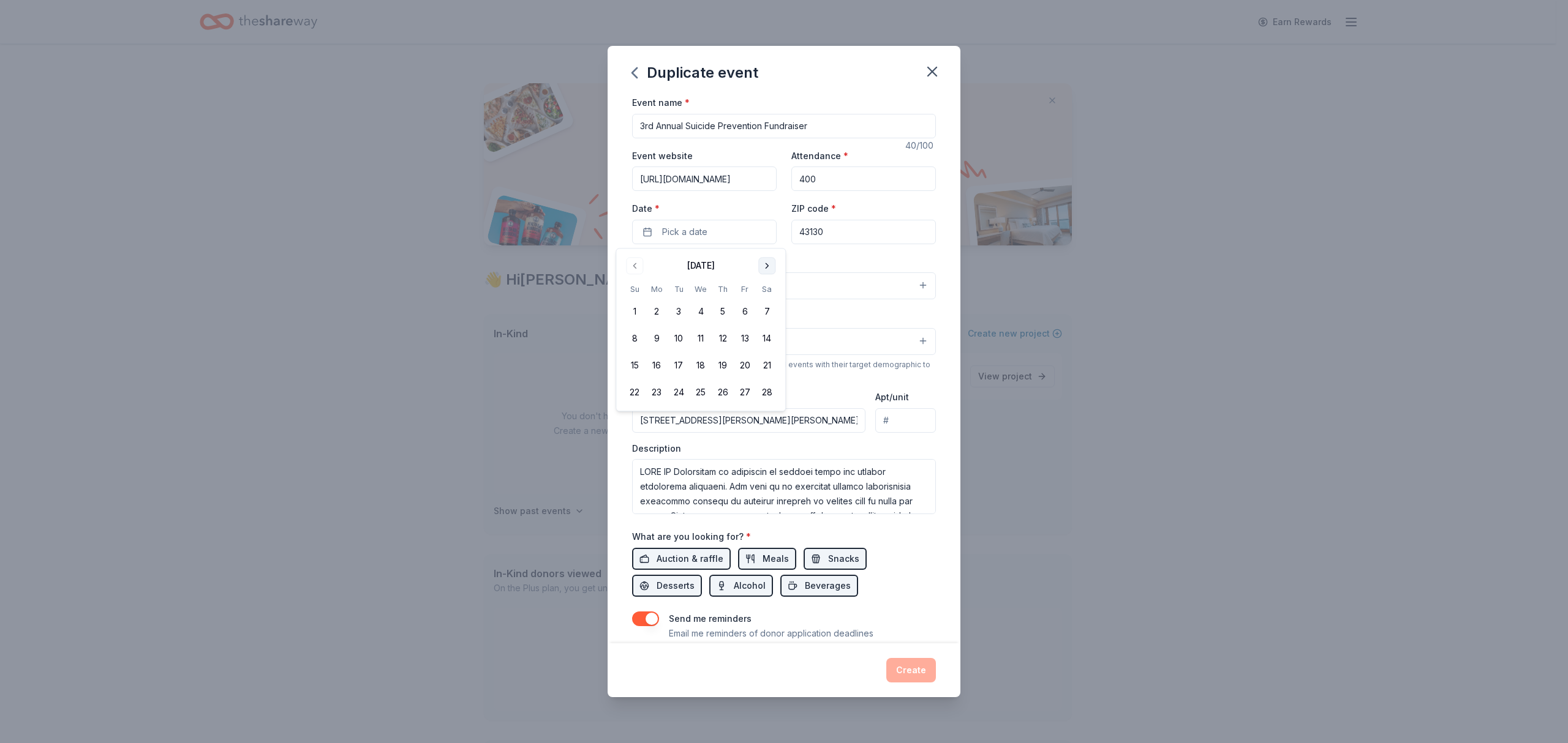
click at [760, 260] on button "Go to next month" at bounding box center [767, 266] width 17 height 17
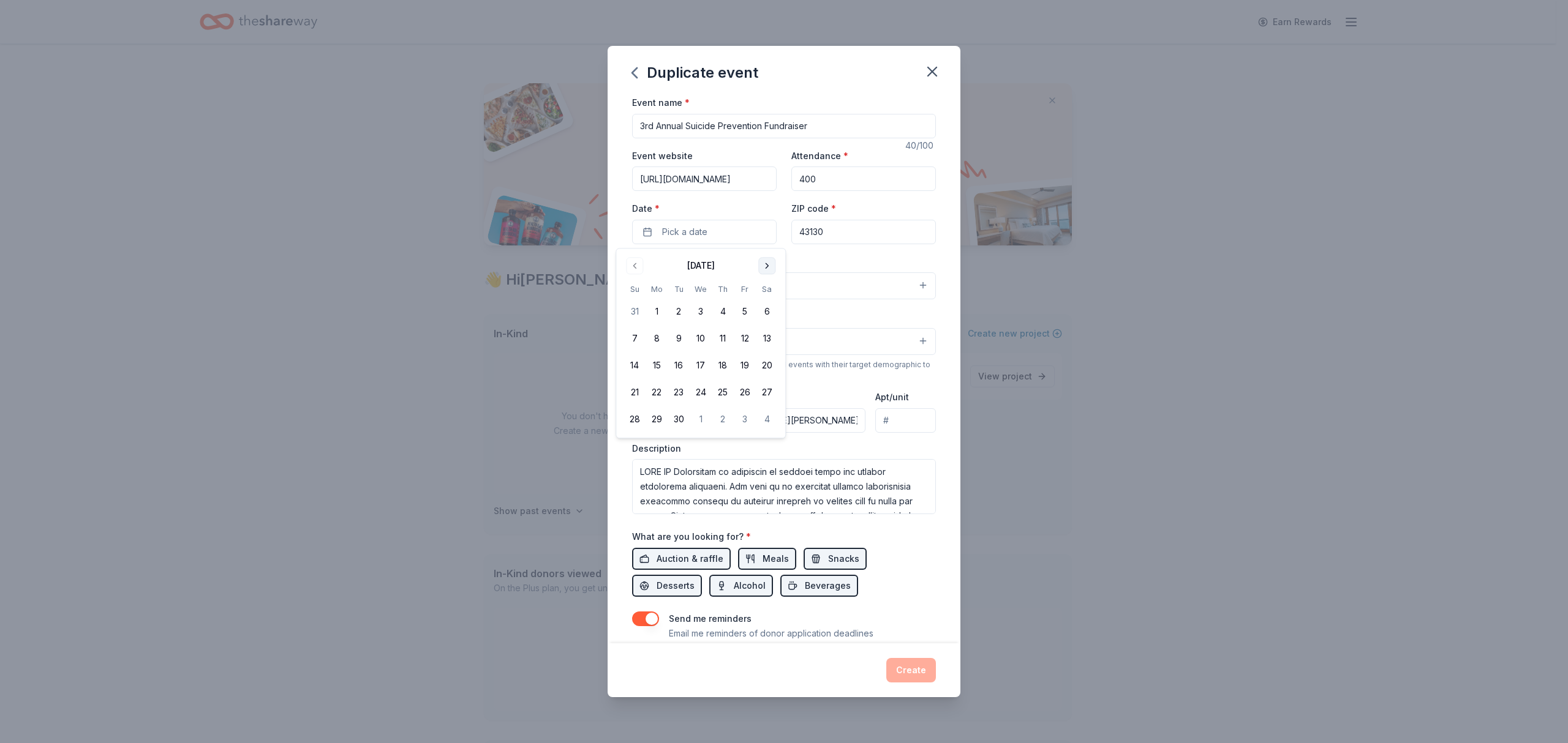
click at [760, 260] on button "Go to next month" at bounding box center [767, 266] width 17 height 17
click at [634, 265] on button "Go to previous month" at bounding box center [635, 266] width 17 height 17
click at [632, 367] on button "13" at bounding box center [634, 366] width 22 height 22
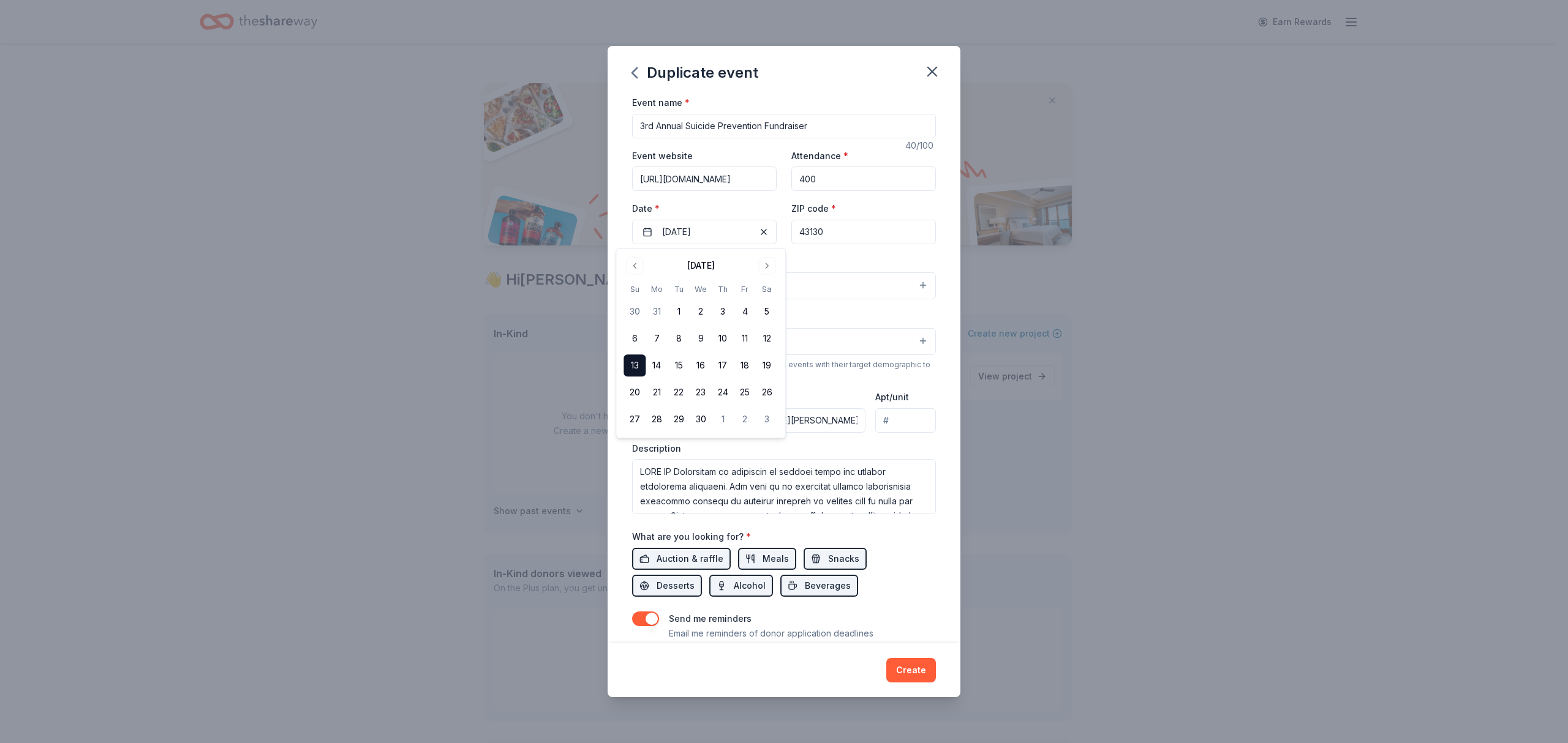
click at [831, 323] on div "Demographic All ages" at bounding box center [784, 332] width 304 height 46
drag, startPoint x: 780, startPoint y: 235, endPoint x: 761, endPoint y: 231, distance: 19.4
click at [761, 233] on div "Event website https://www.starmhfoundation.org Attendance * 400 Date * 09/13/20…" at bounding box center [784, 196] width 304 height 96
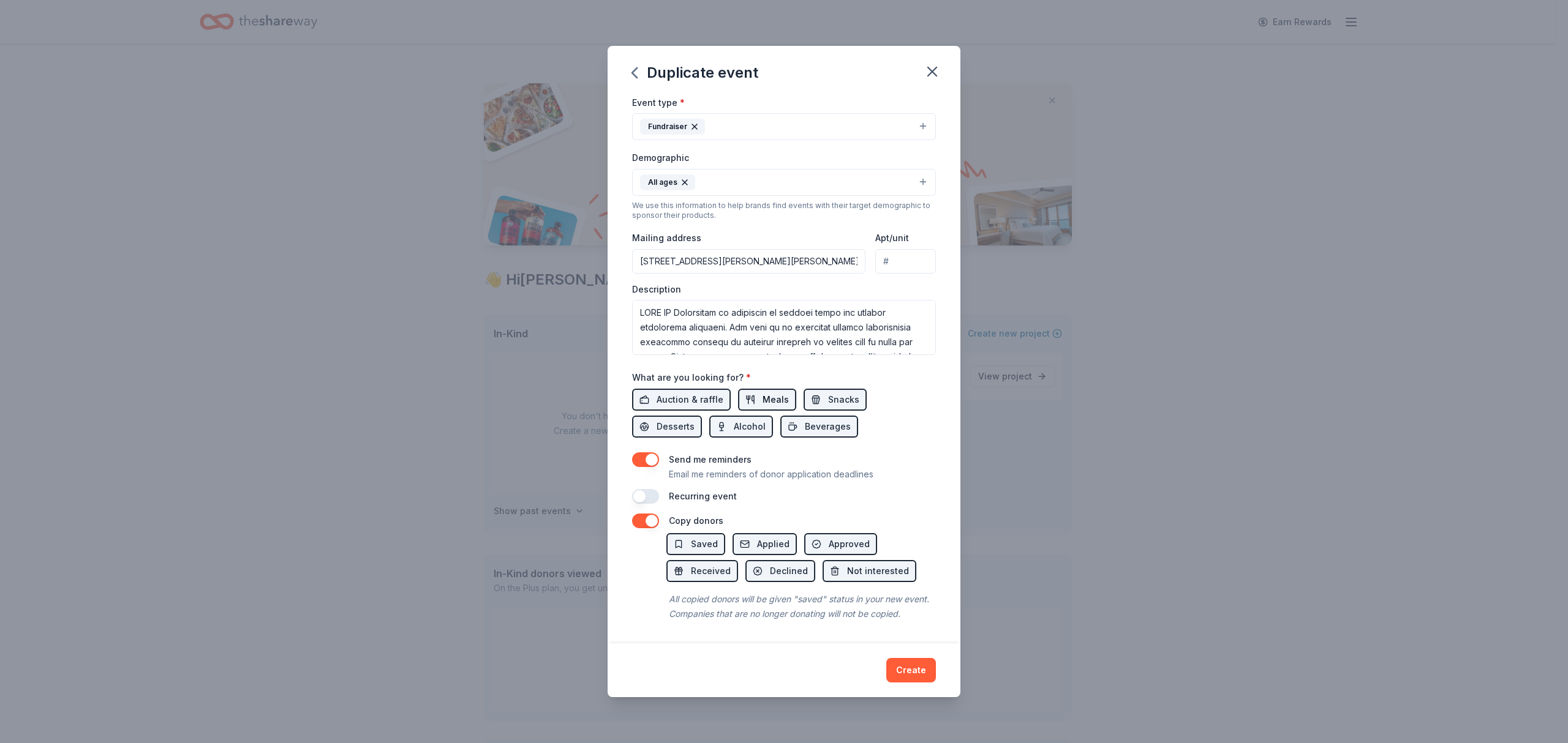
scroll to position [179, 0]
type input "43112"
click at [645, 489] on button "button" at bounding box center [645, 497] width 27 height 14
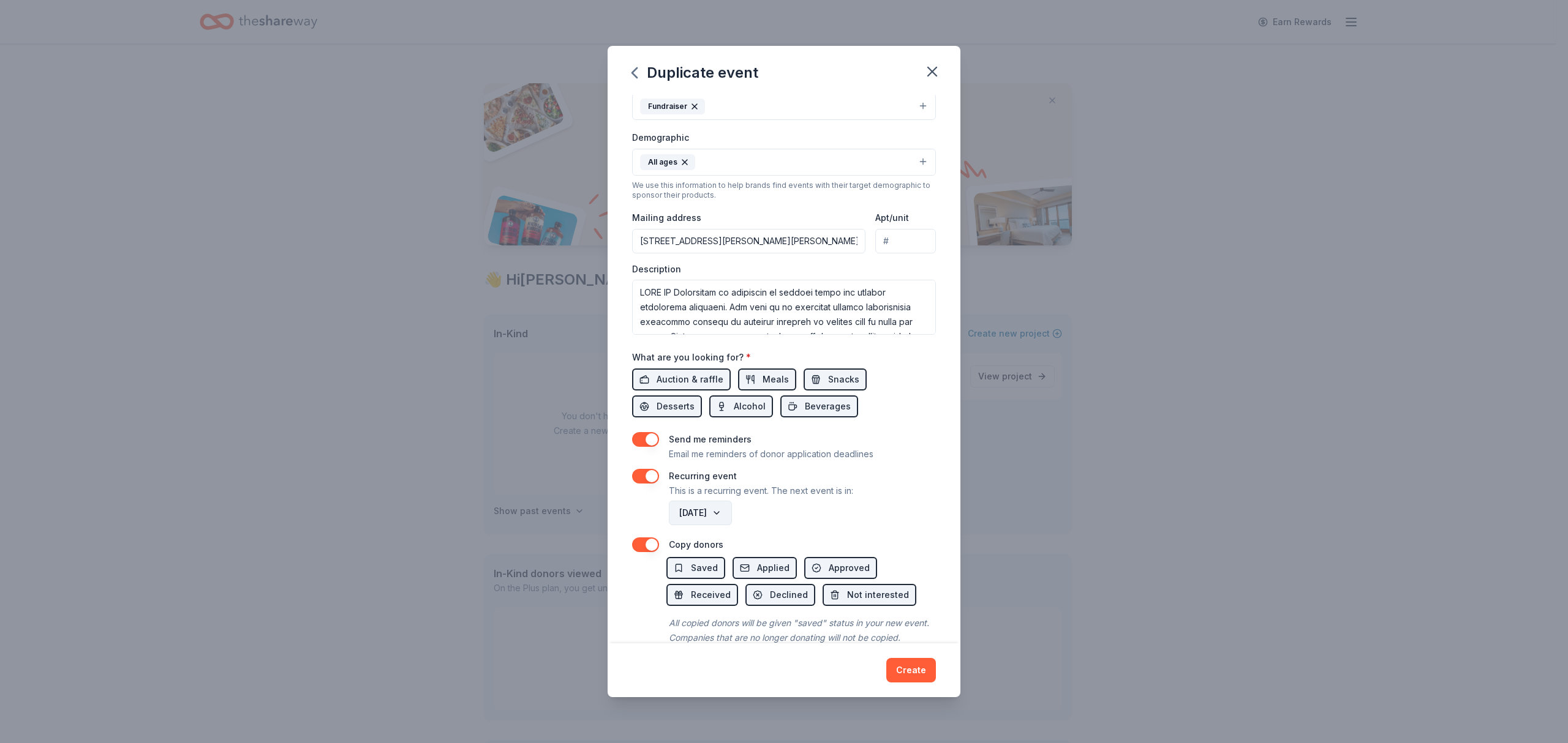
click at [732, 522] on button "September 2027" at bounding box center [700, 513] width 63 height 25
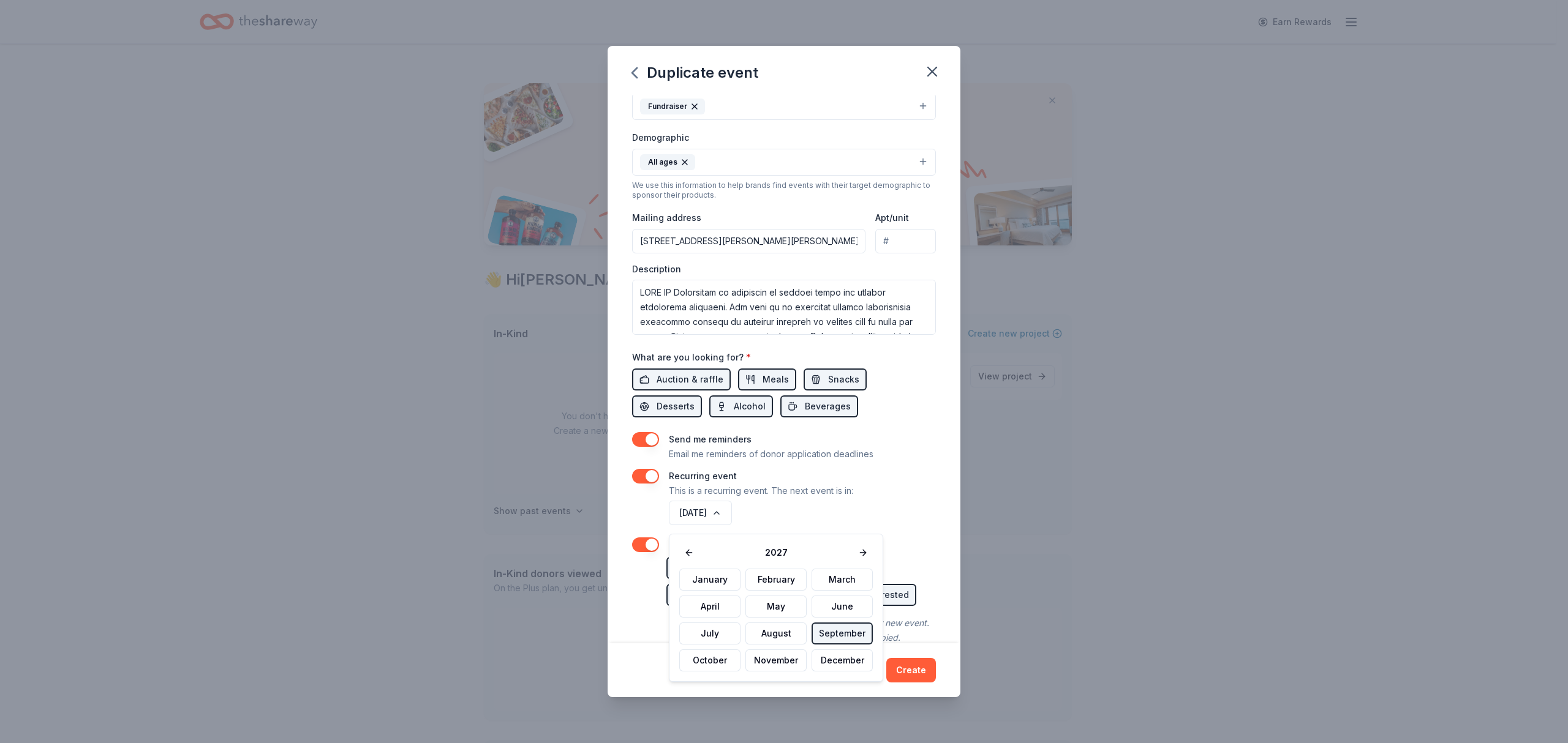
click at [844, 632] on button "September" at bounding box center [842, 633] width 61 height 22
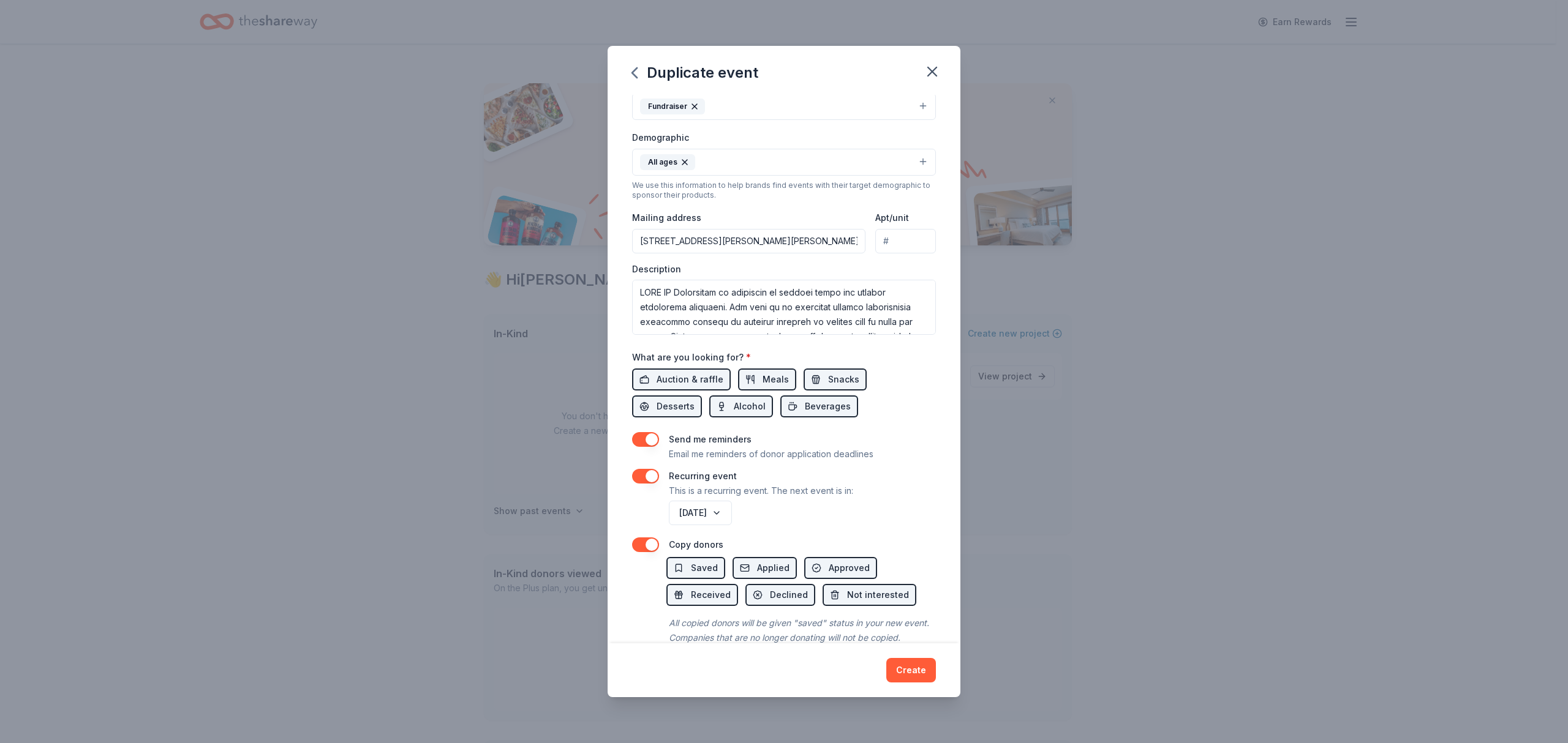
click at [893, 498] on div "Recurring event This is a recurring event. The next event is in:" at bounding box center [784, 484] width 304 height 30
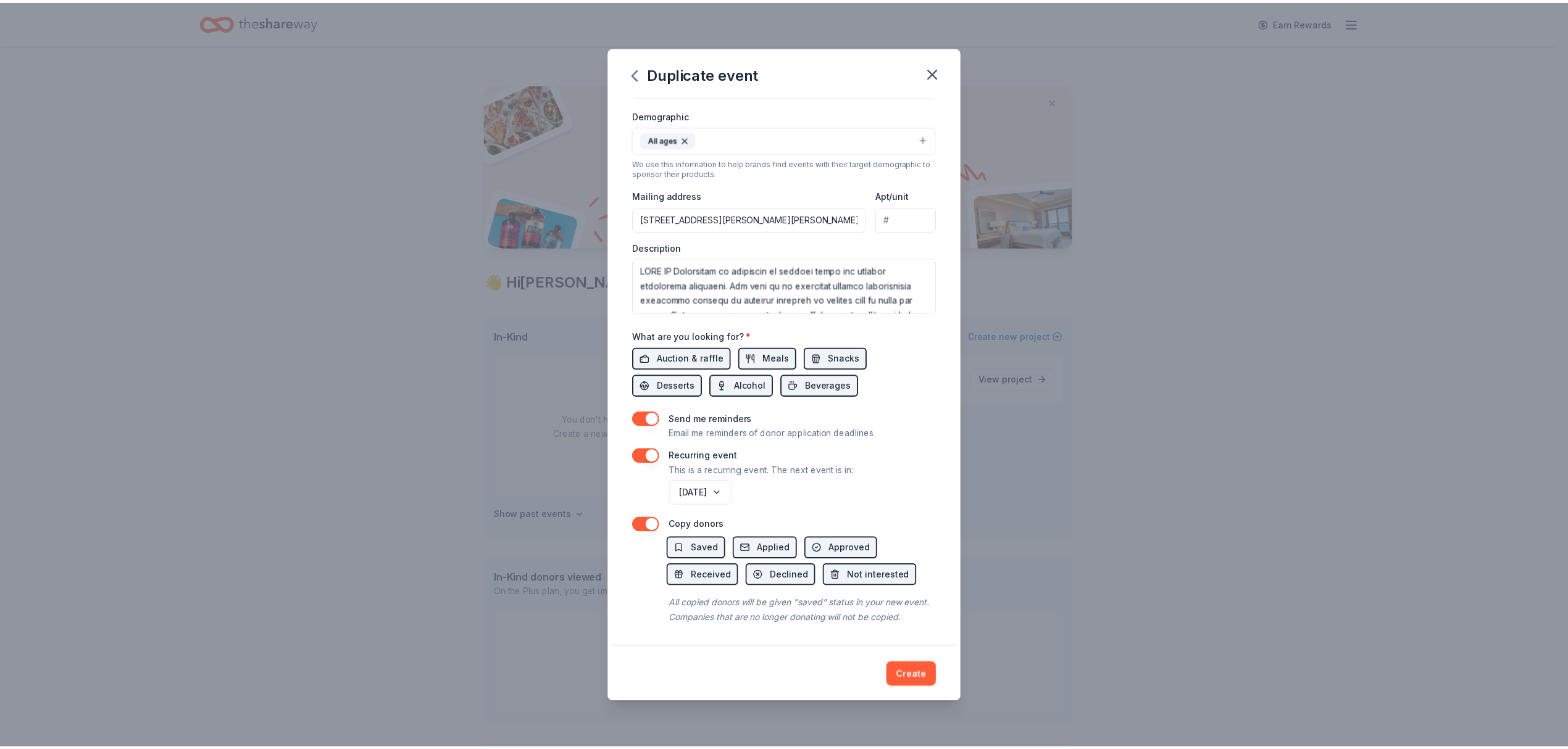
scroll to position [225, 0]
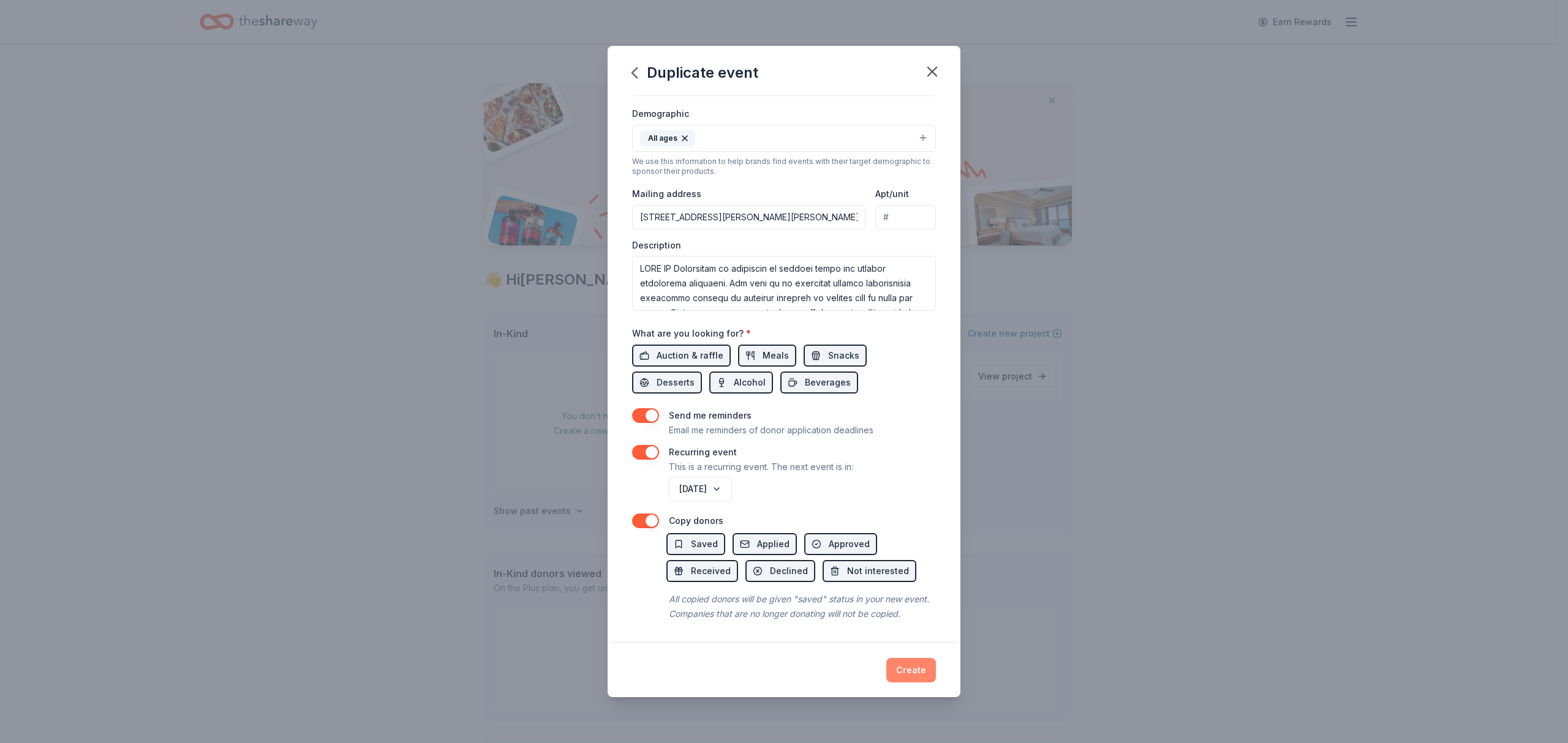
click at [906, 671] on button "Create" at bounding box center [911, 670] width 50 height 25
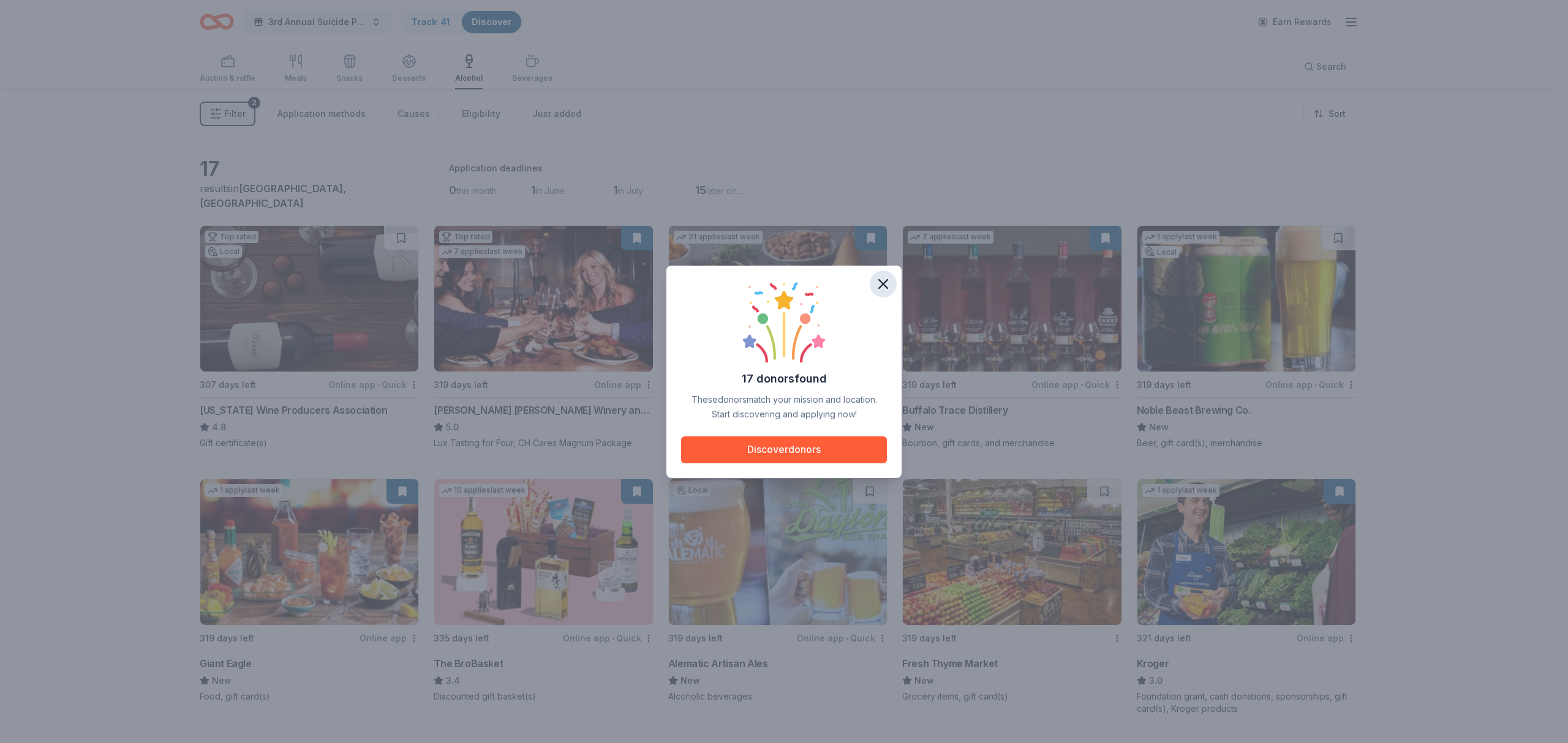
click at [882, 278] on icon "button" at bounding box center [883, 284] width 17 height 17
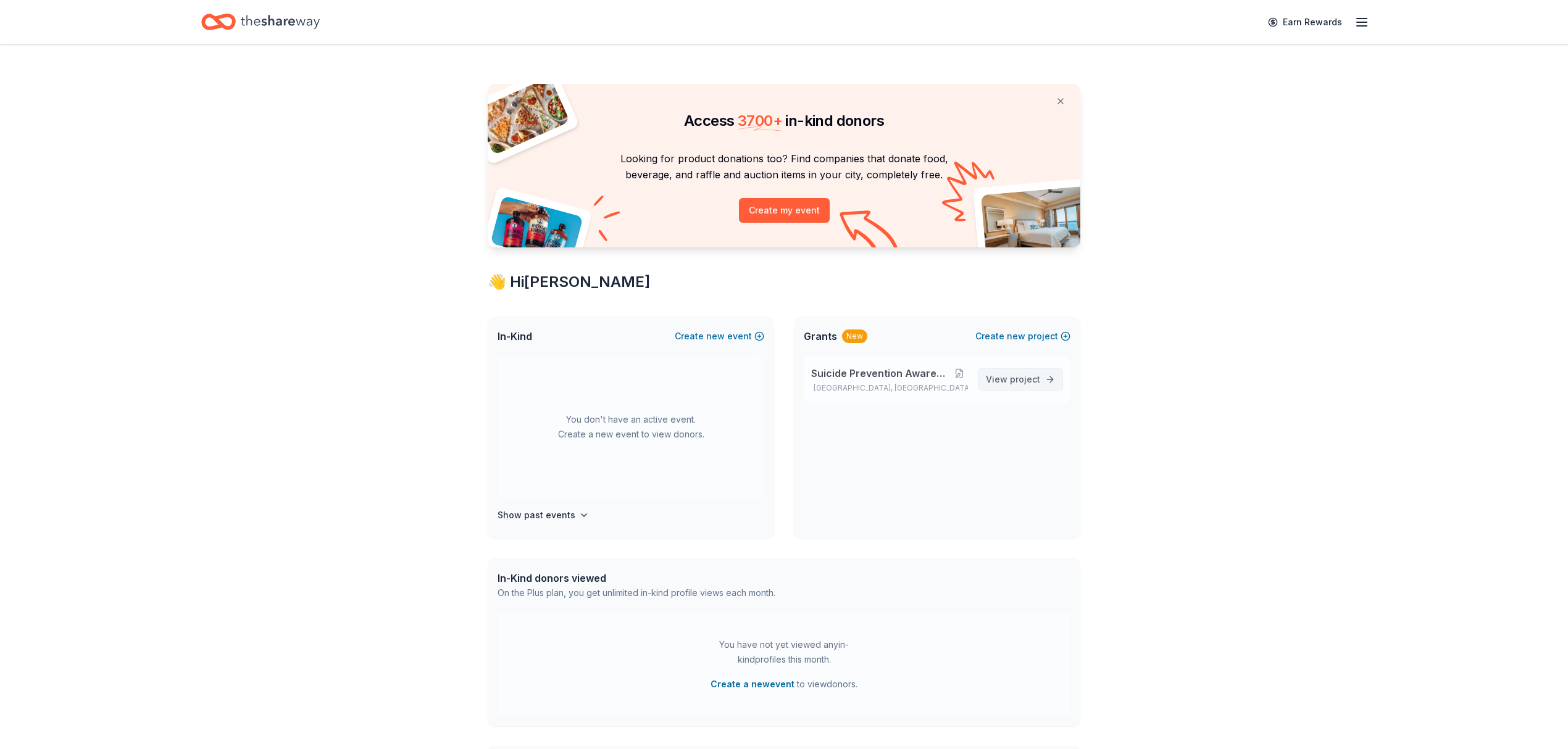
click at [1006, 378] on span "View project" at bounding box center [1013, 380] width 55 height 15
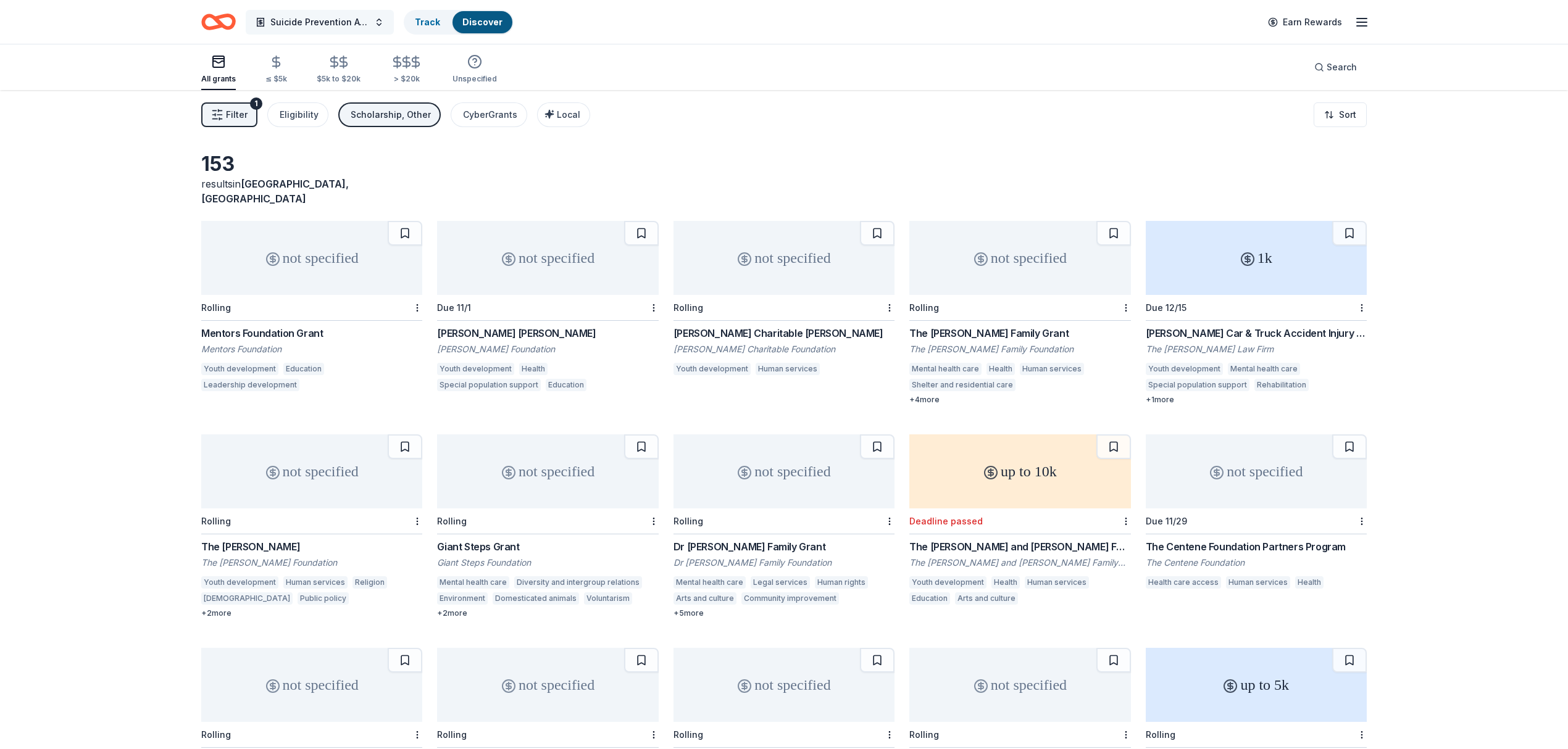
click at [354, 21] on span "Suicide Prevention Awareness Fundraiser" at bounding box center [320, 22] width 99 height 15
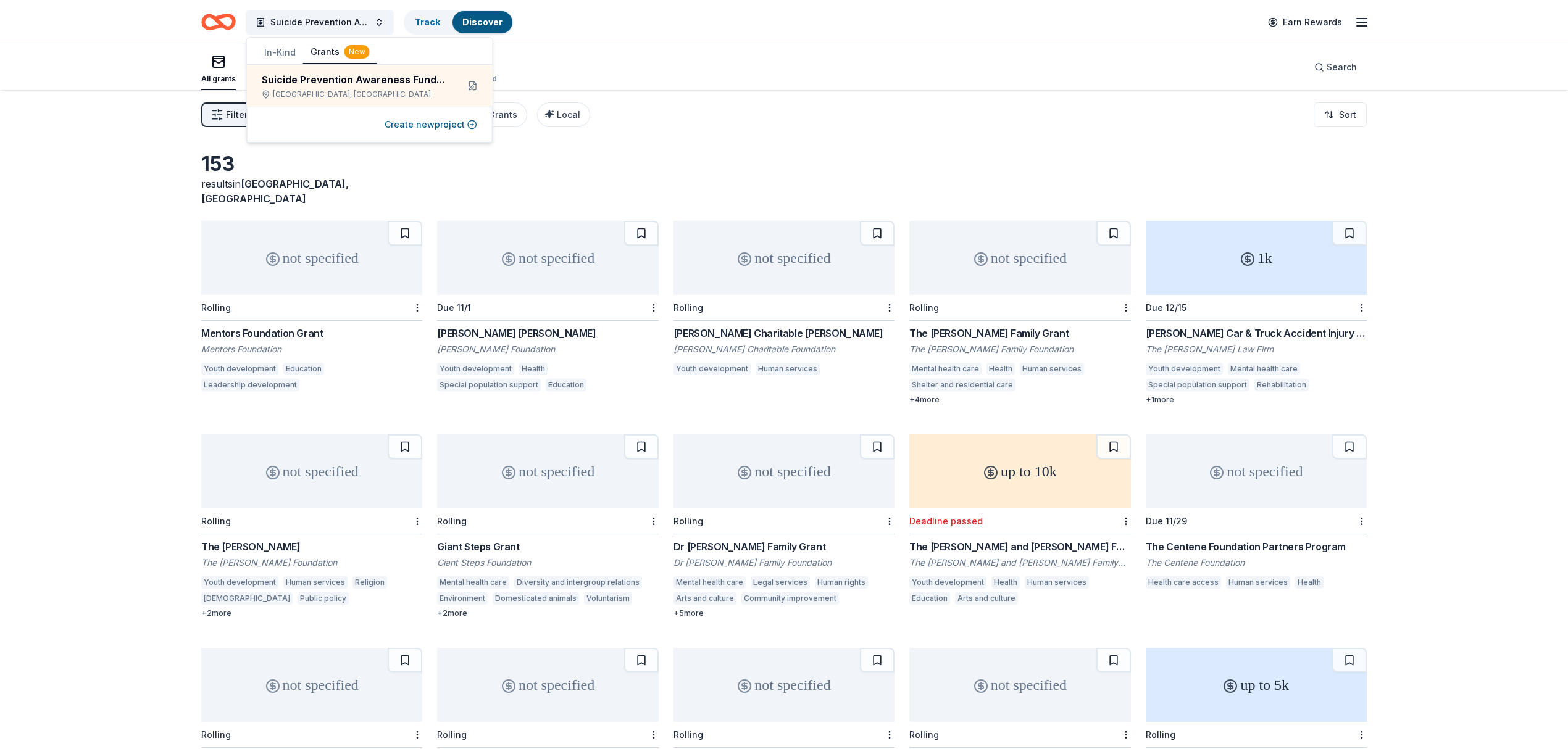
click at [280, 58] on button "In-Kind" at bounding box center [280, 52] width 47 height 22
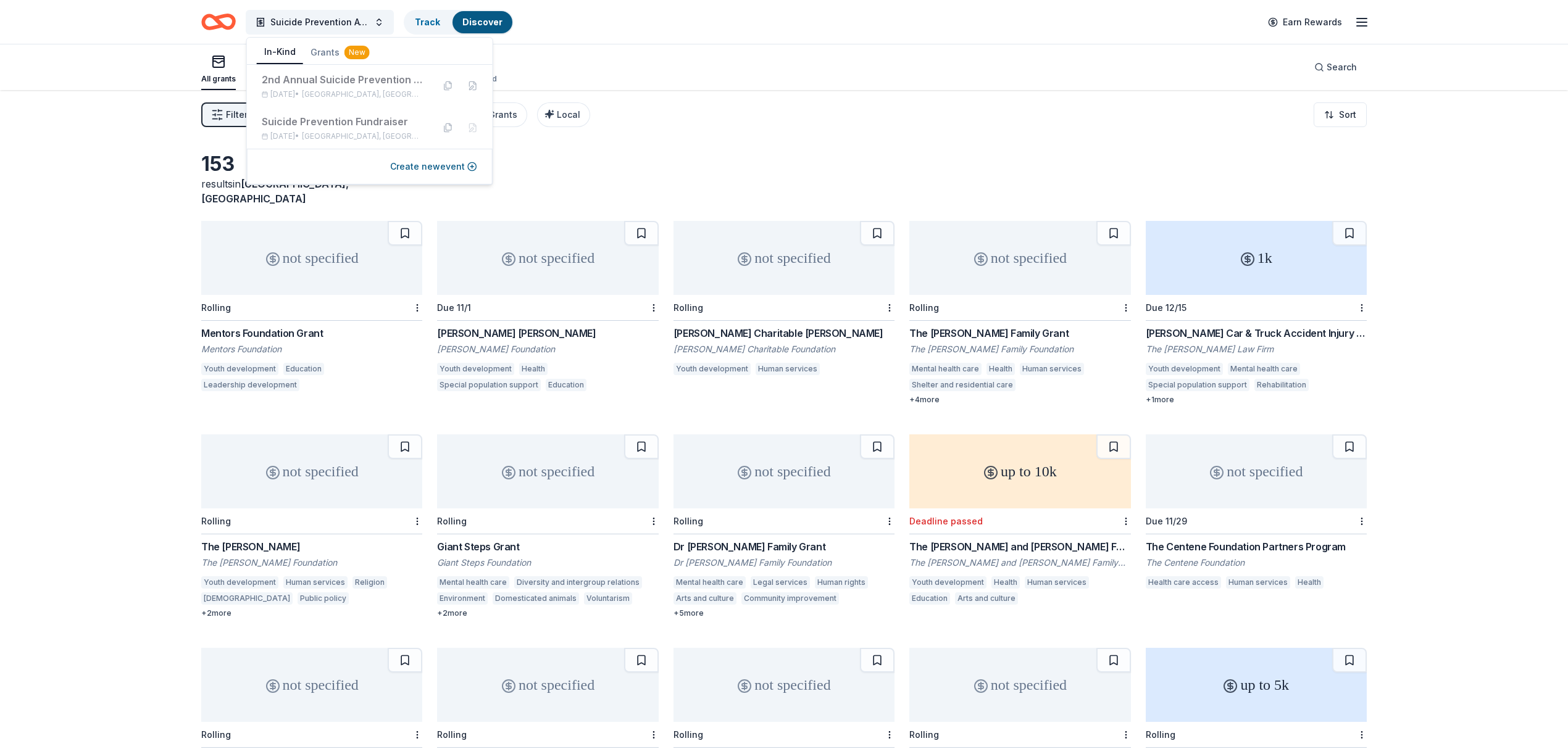
click at [609, 73] on div "All grants ≤ $5k $5k to $20k > $20k Unspecified Search" at bounding box center [784, 67] width 1166 height 46
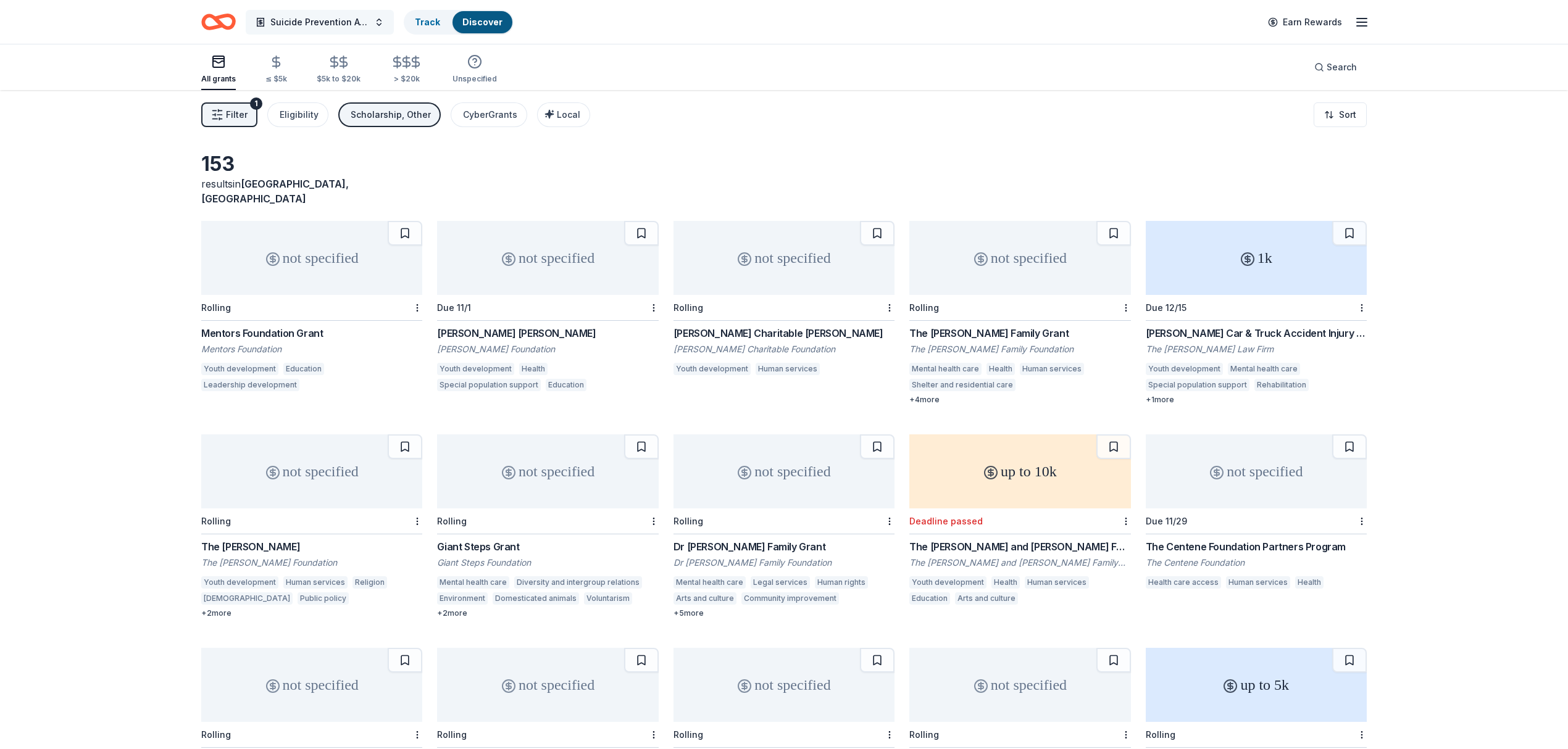
click at [285, 18] on span "Suicide Prevention Awareness Fundraiser" at bounding box center [320, 22] width 99 height 15
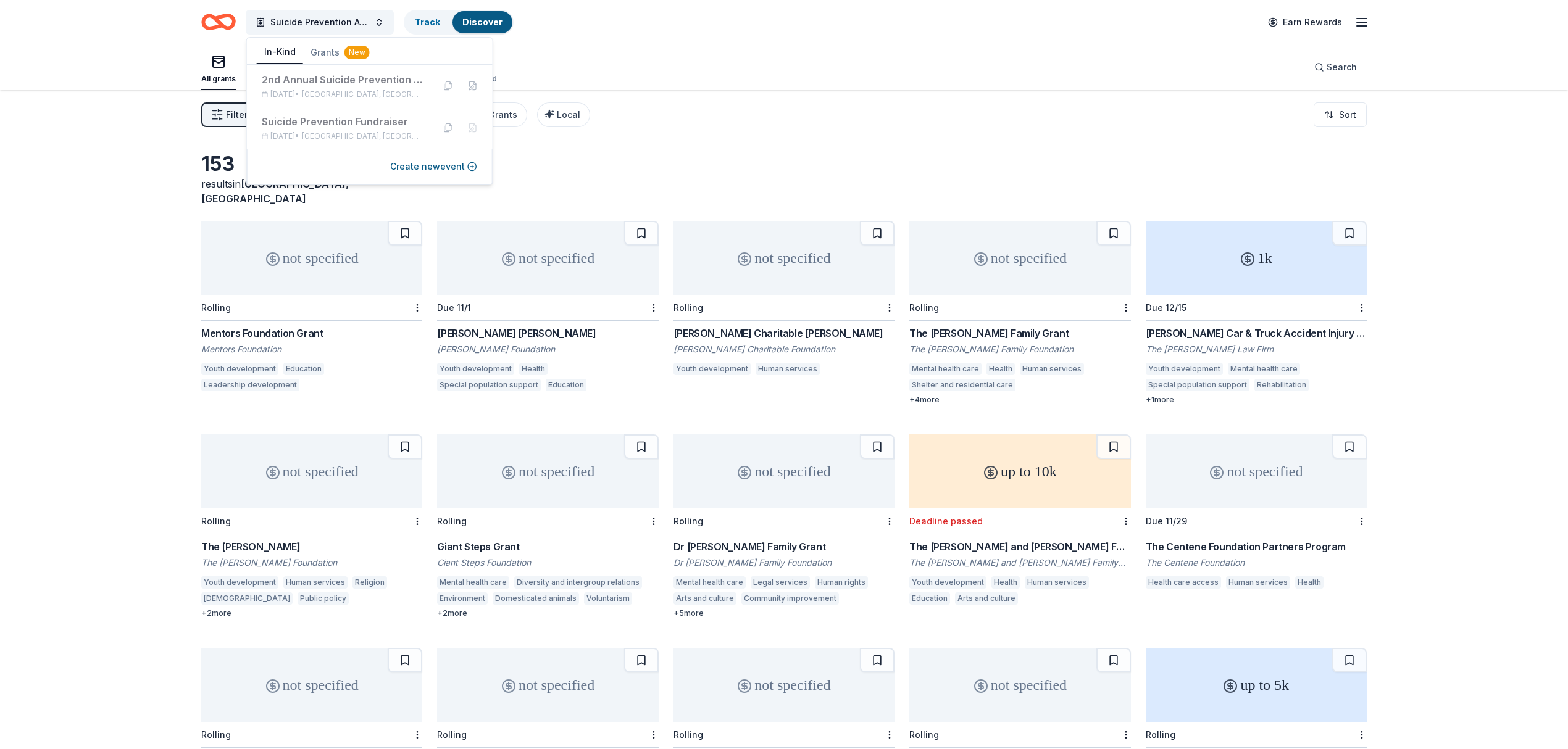
click at [279, 50] on button "In-Kind" at bounding box center [280, 52] width 47 height 23
click at [297, 79] on div "2nd Annual Suicide Prevention Fundraiser" at bounding box center [343, 79] width 162 height 15
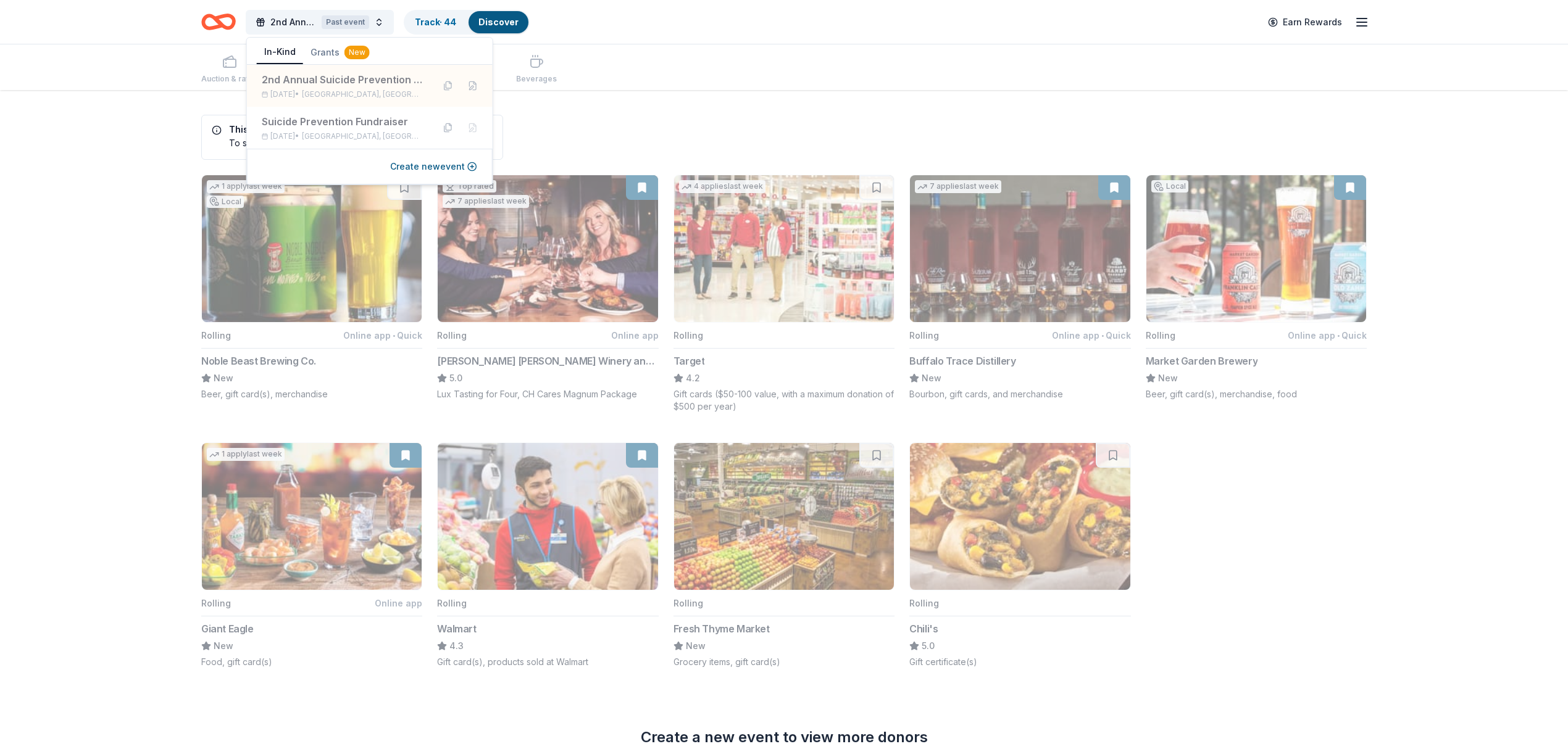
click at [628, 77] on div "Auction & raffle Meals Snacks Desserts Alcohol Beverages" at bounding box center [784, 67] width 1166 height 46
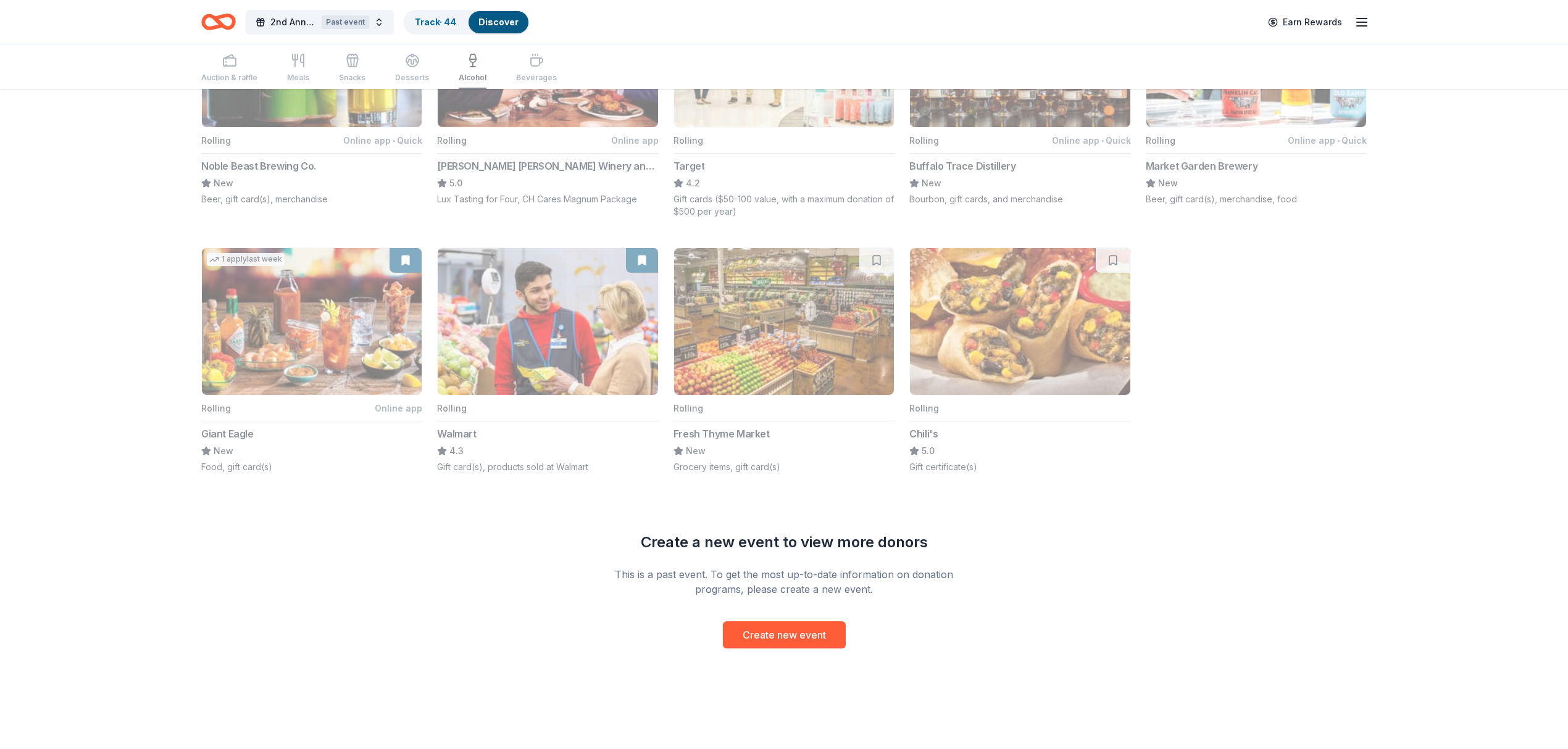
scroll to position [198, 0]
